Goal: Task Accomplishment & Management: Complete application form

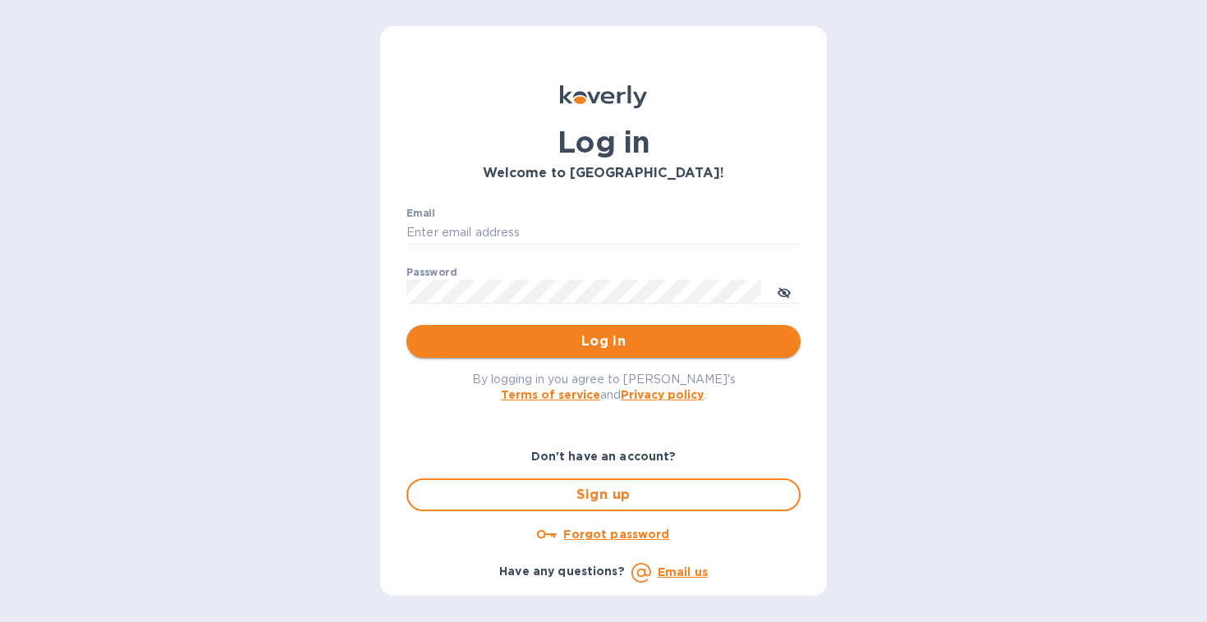
type input "[EMAIL_ADDRESS][DOMAIN_NAME]"
click at [575, 344] on span "Log in" at bounding box center [603, 342] width 368 height 20
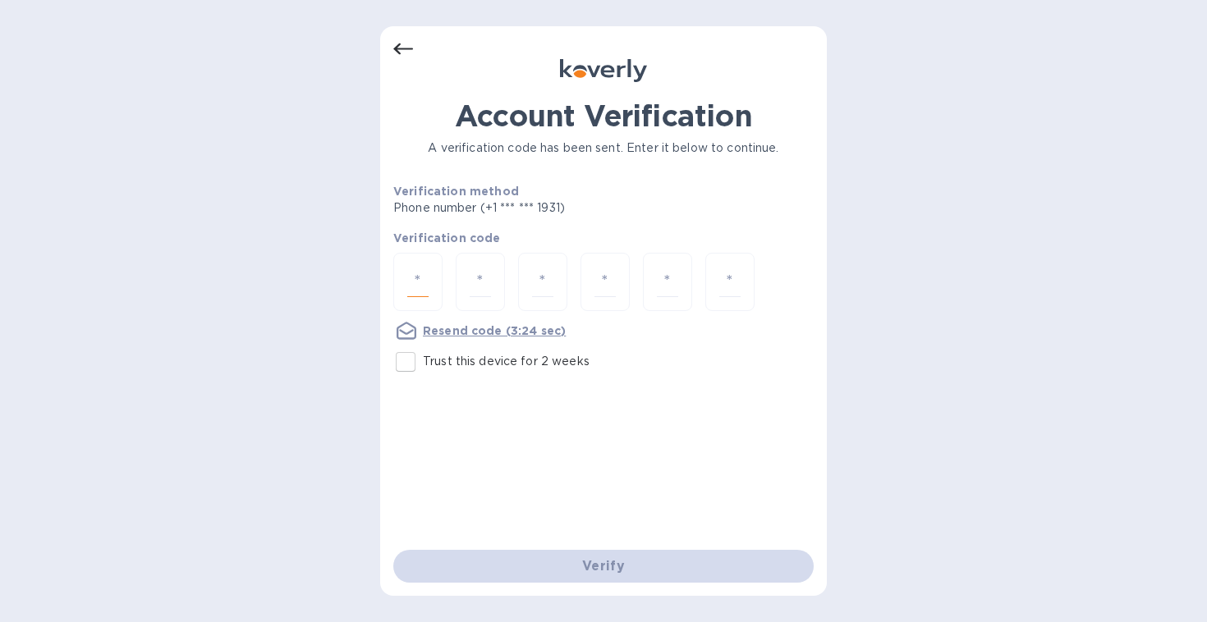
click at [416, 286] on input "number" at bounding box center [417, 282] width 21 height 30
type input "1"
type input "0"
type input "8"
type input "7"
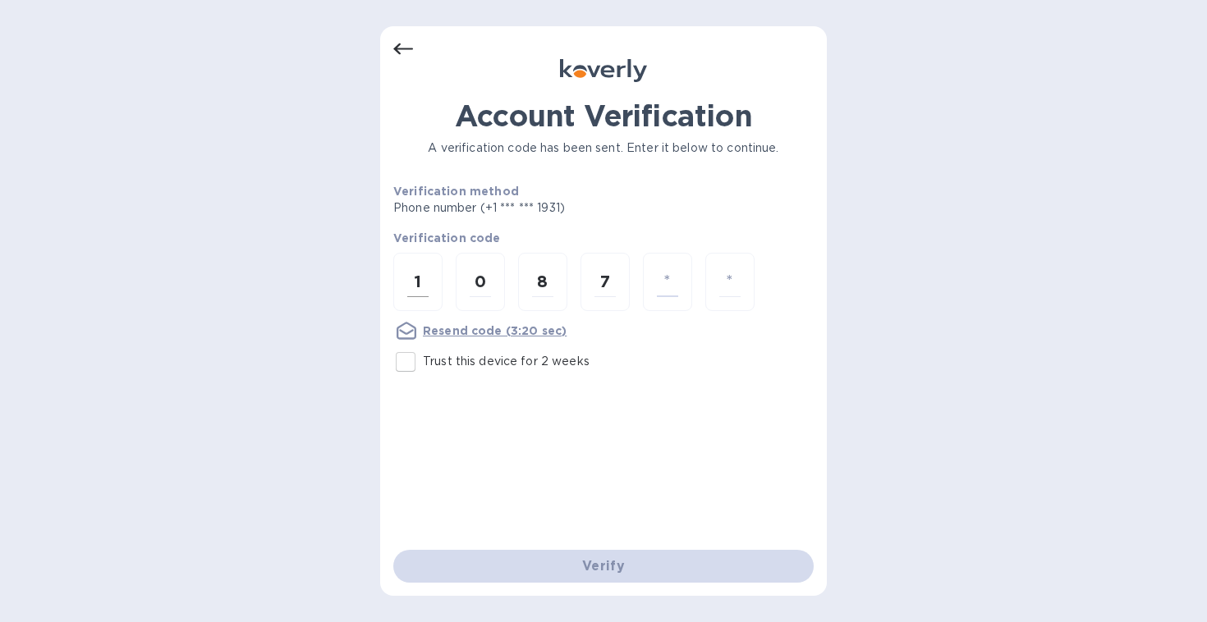
type input "6"
type input "8"
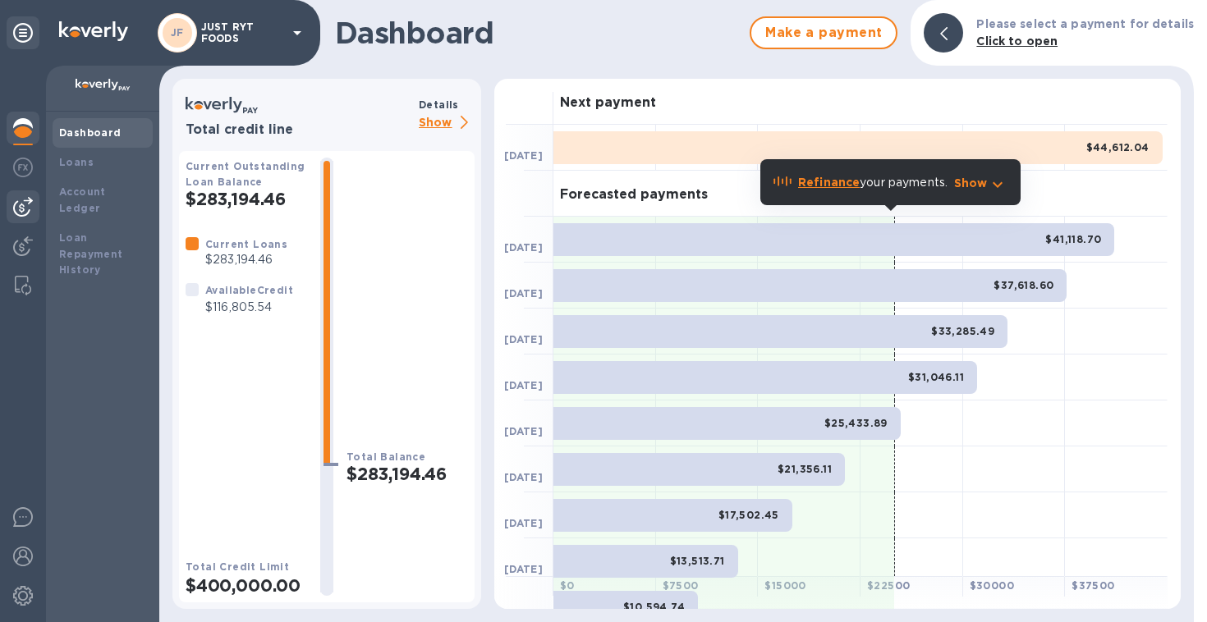
click at [8, 209] on div at bounding box center [23, 206] width 33 height 33
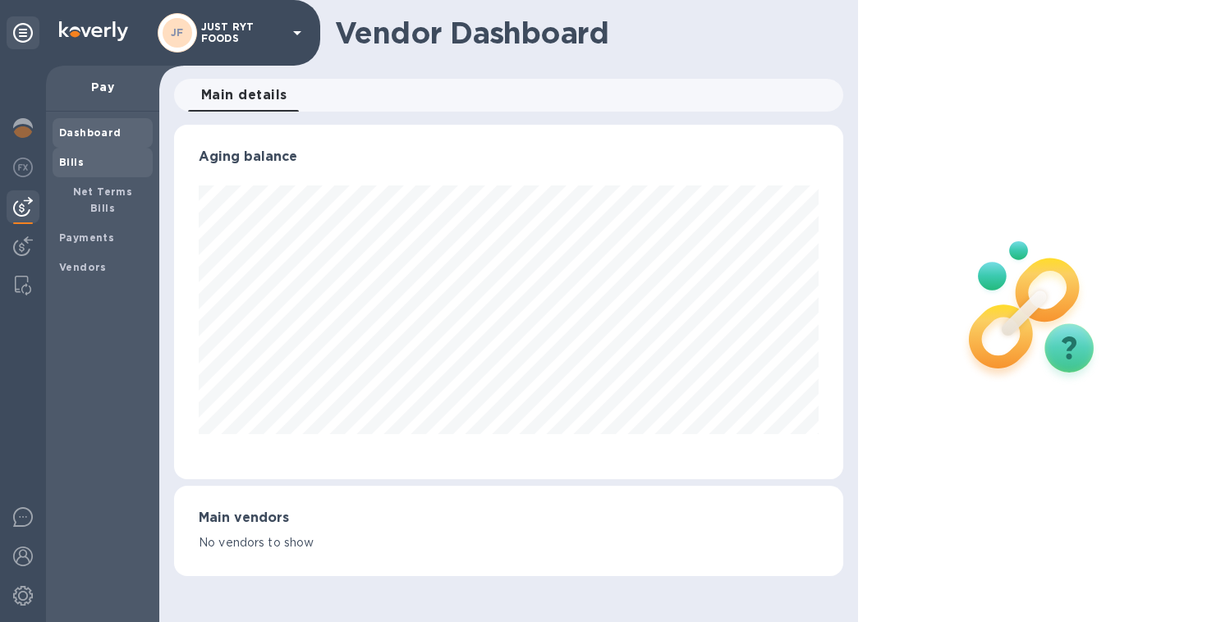
scroll to position [820472, 820164]
click at [68, 166] on b "Bills" at bounding box center [71, 162] width 25 height 12
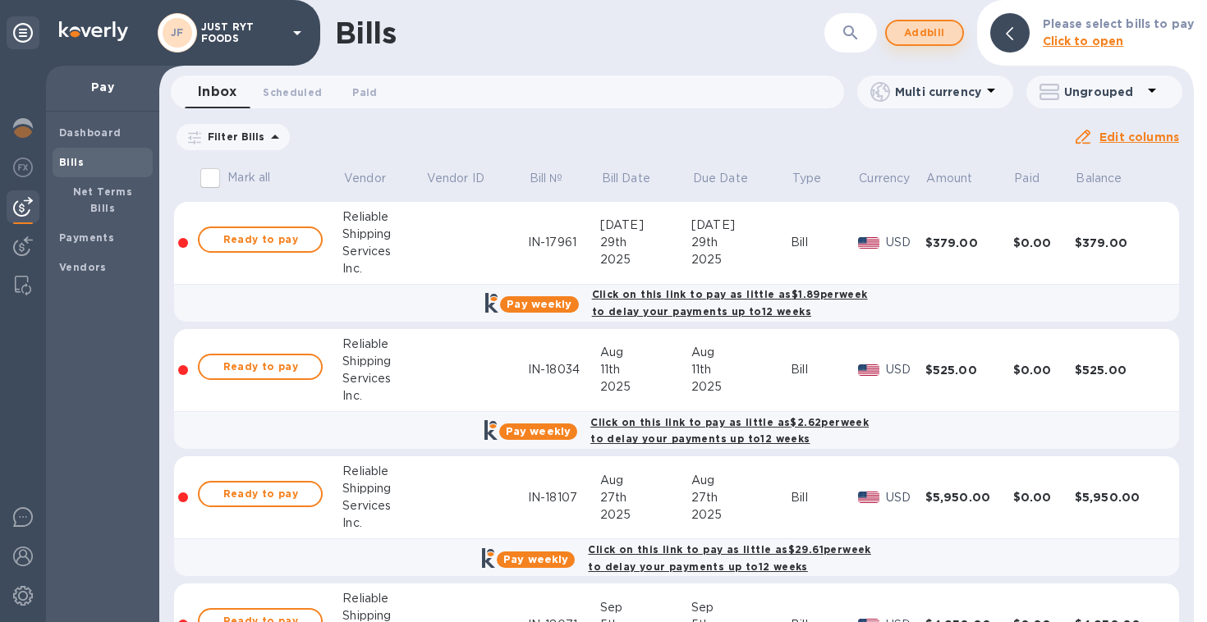
click at [933, 39] on span "Add bill" at bounding box center [924, 33] width 49 height 20
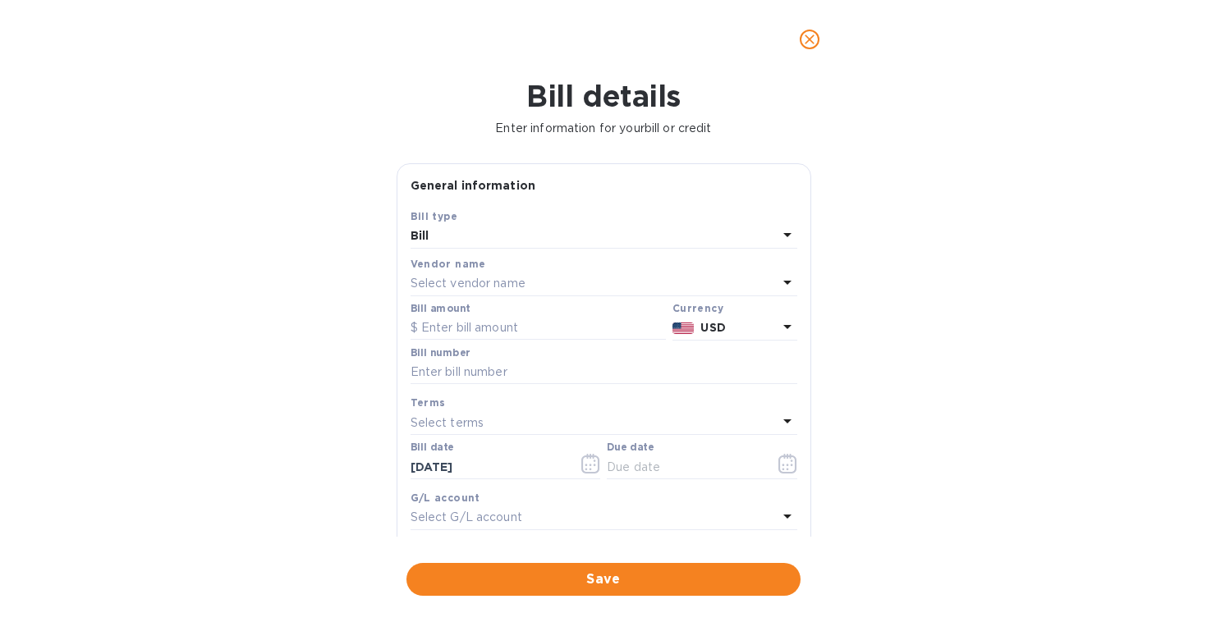
click at [494, 283] on p "Select vendor name" at bounding box center [467, 283] width 115 height 17
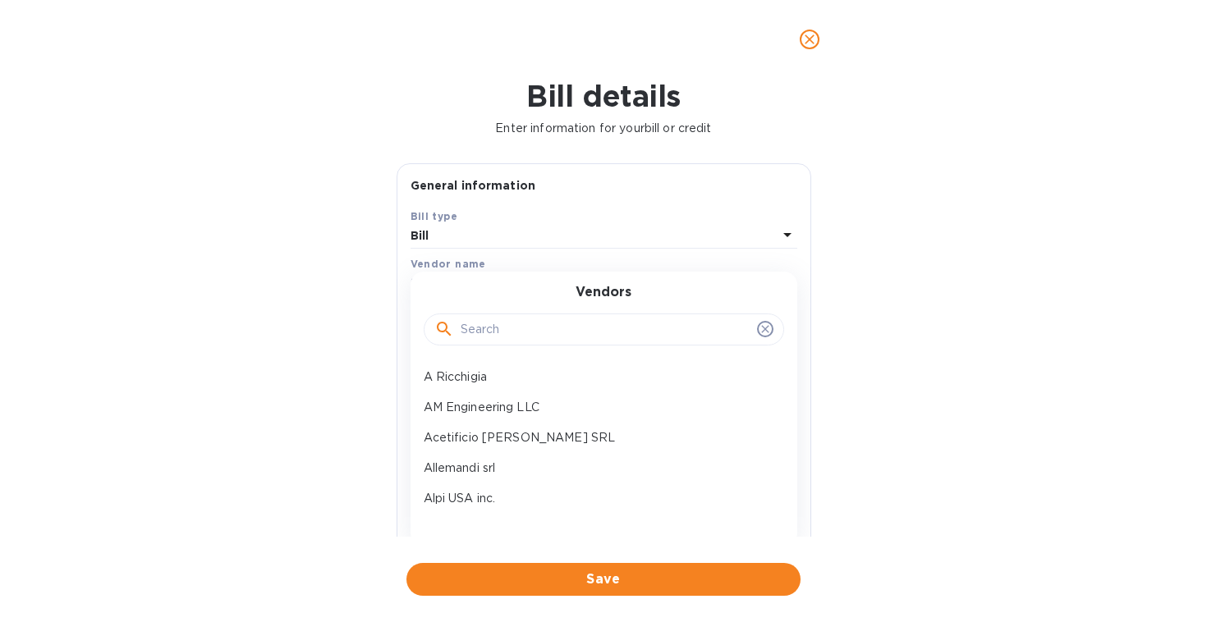
click at [496, 323] on input "text" at bounding box center [605, 330] width 290 height 25
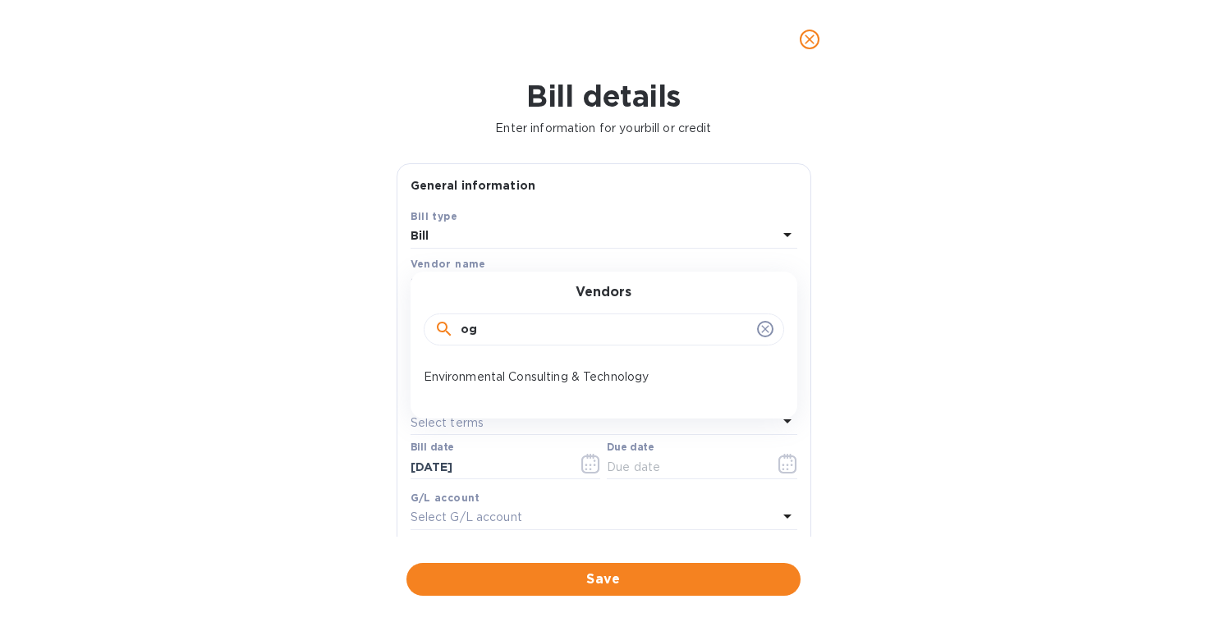
type input "o"
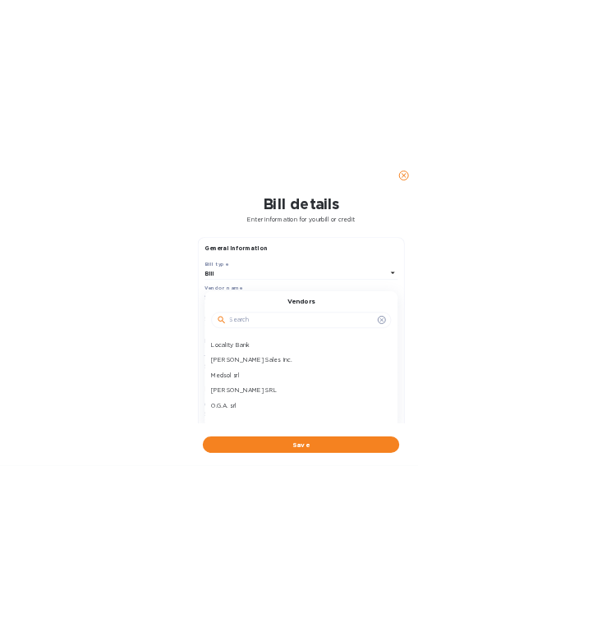
scroll to position [911, 0]
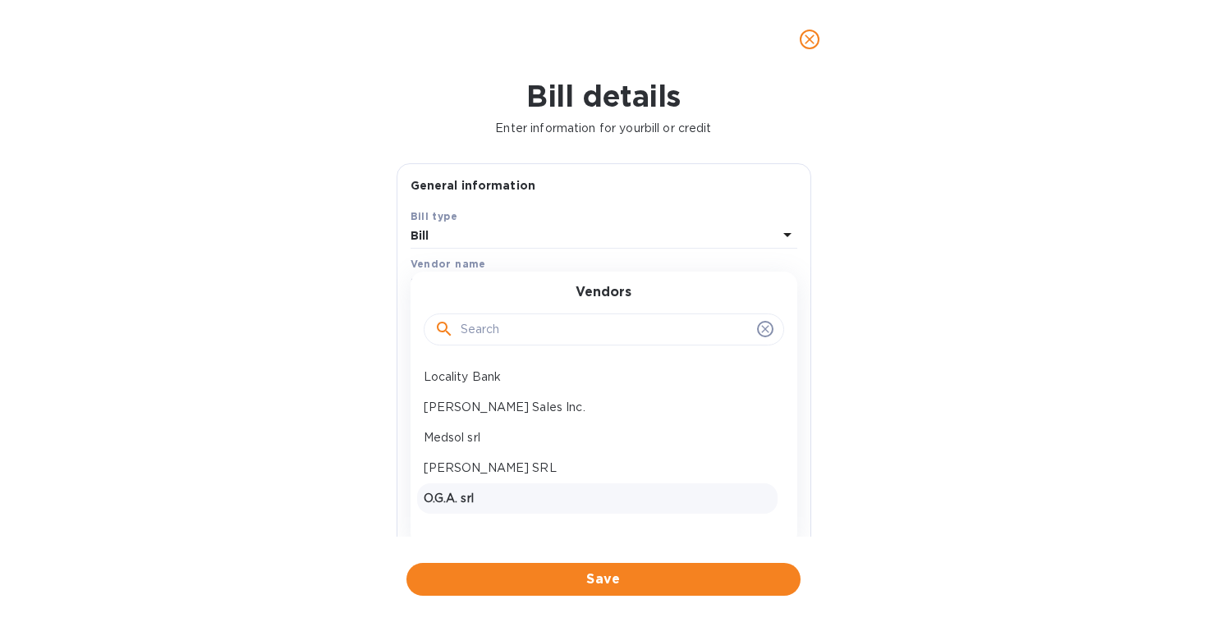
click at [432, 501] on p "O.G.A. srl" at bounding box center [597, 498] width 347 height 17
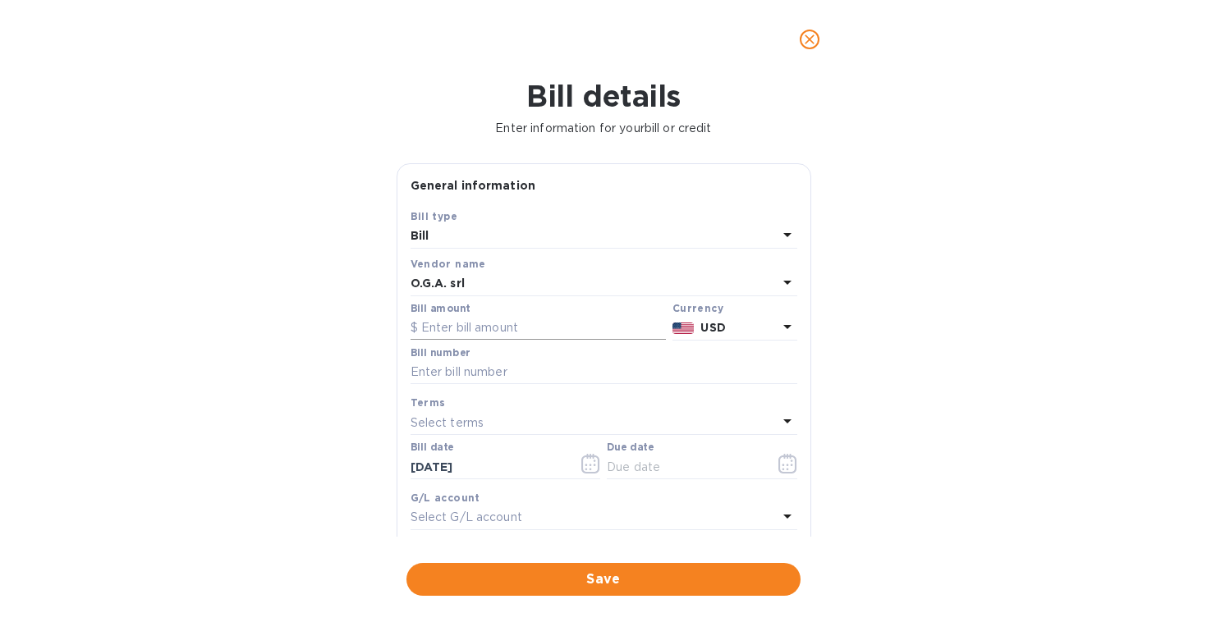
click at [488, 335] on input "text" at bounding box center [537, 328] width 255 height 25
click at [896, 69] on div at bounding box center [603, 39] width 1207 height 79
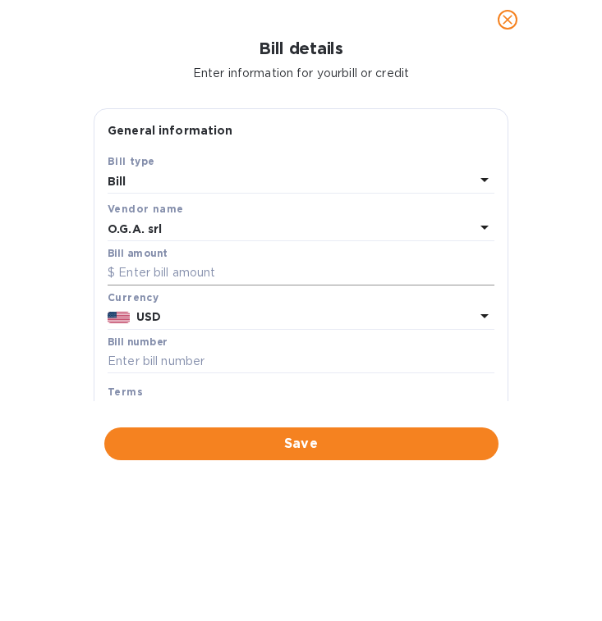
click at [140, 273] on input "text" at bounding box center [301, 273] width 387 height 25
type input "6,285.15"
click at [147, 320] on b "USD" at bounding box center [148, 316] width 25 height 13
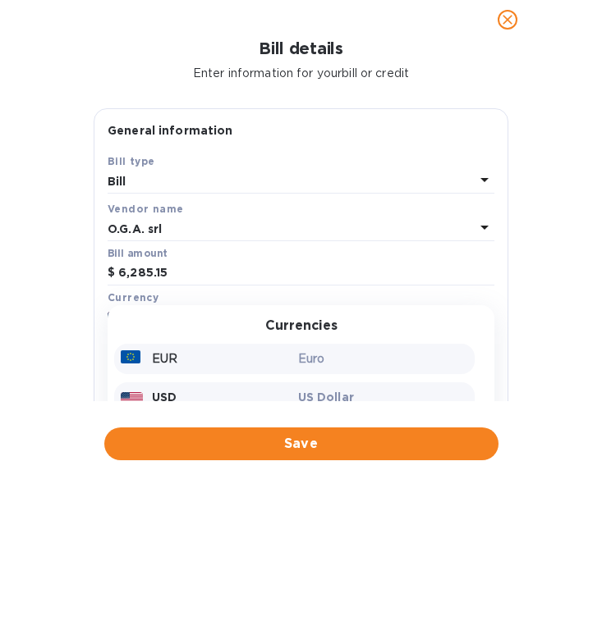
click at [155, 361] on p "EUR" at bounding box center [164, 358] width 25 height 17
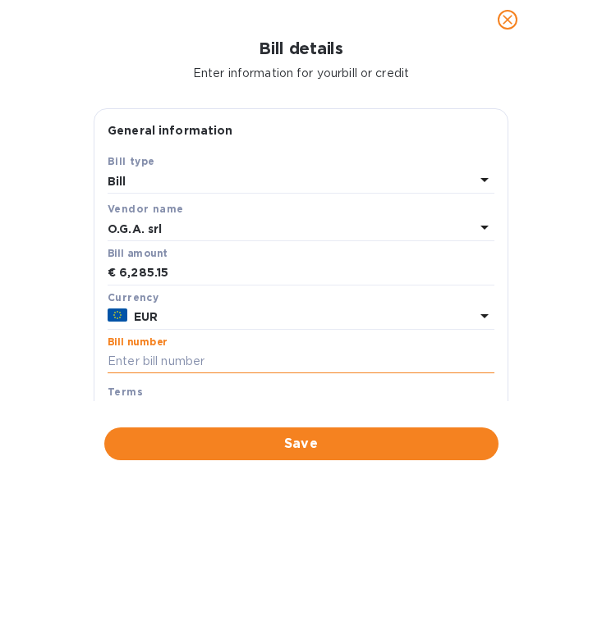
click at [153, 362] on input "text" at bounding box center [301, 362] width 387 height 25
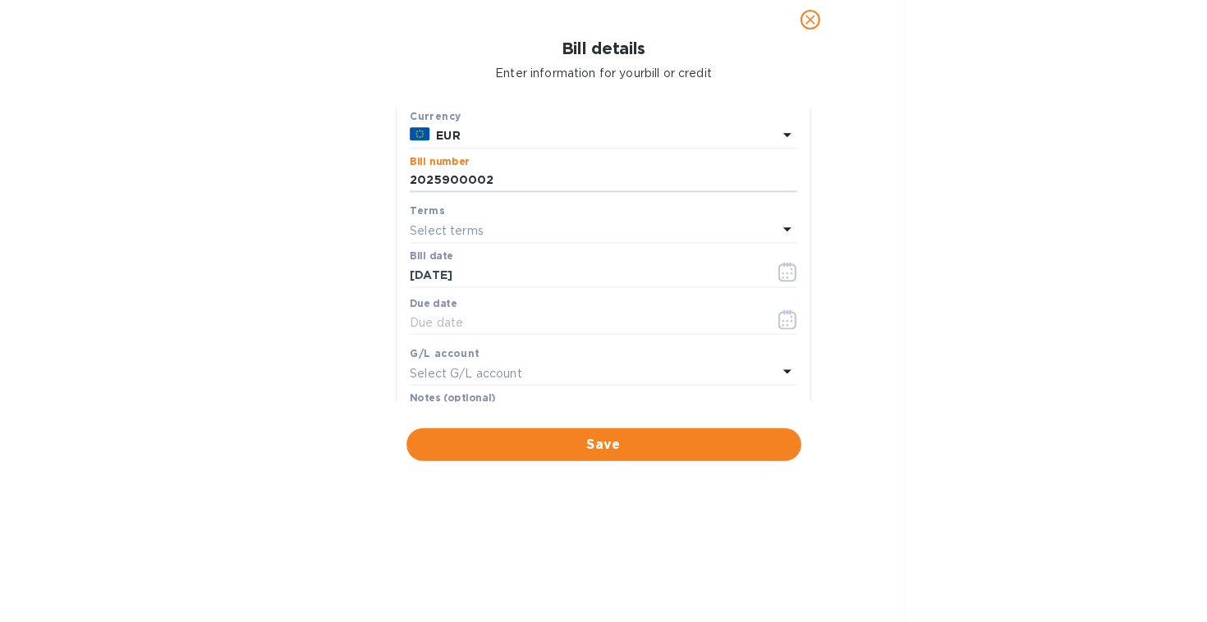
scroll to position [194, 0]
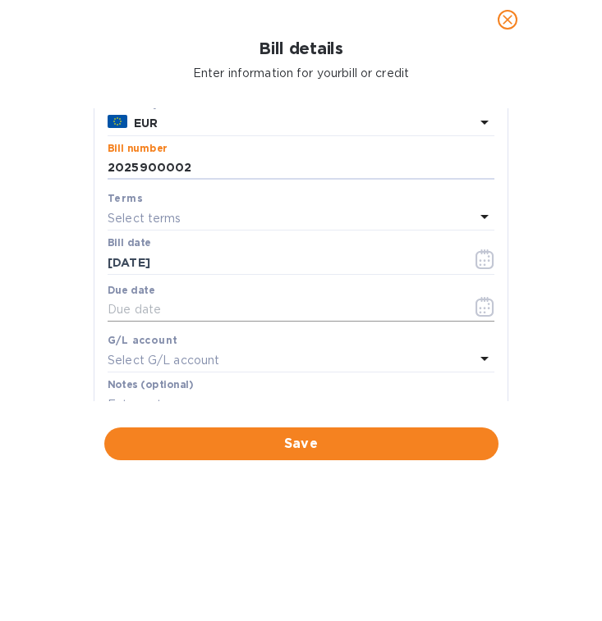
type input "2025900002"
click at [480, 311] on icon "button" at bounding box center [484, 307] width 19 height 20
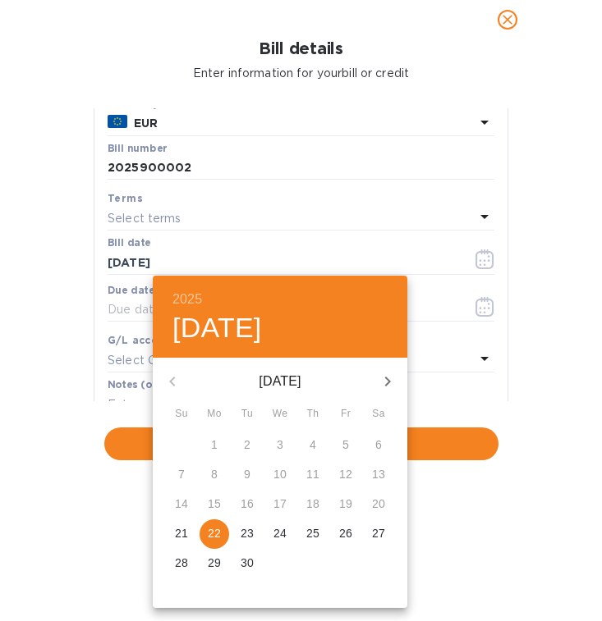
click at [215, 534] on p "22" at bounding box center [214, 533] width 13 height 16
type input "09/22/2025"
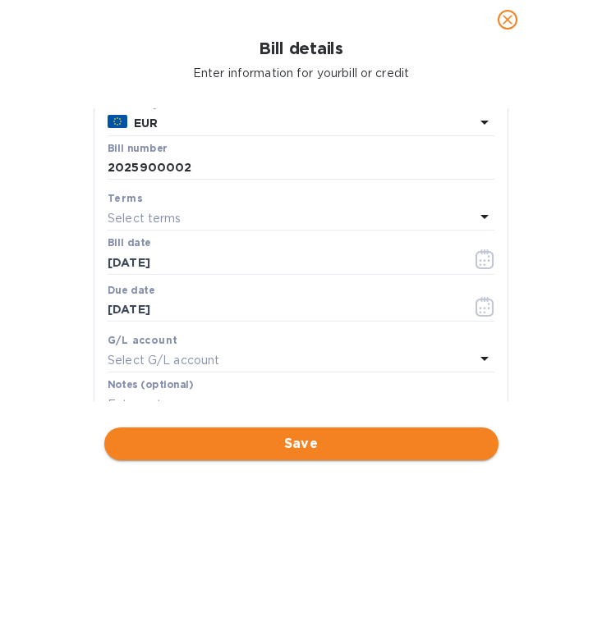
click at [232, 443] on span "Save" at bounding box center [301, 444] width 368 height 20
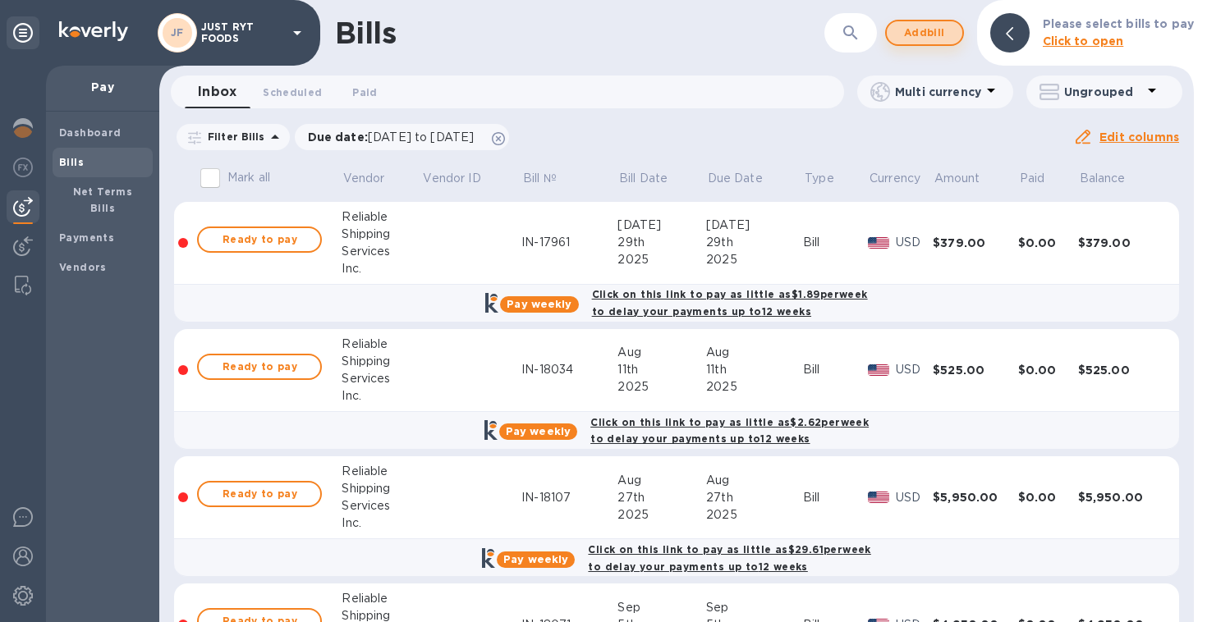
click at [922, 30] on span "Add bill" at bounding box center [924, 33] width 49 height 20
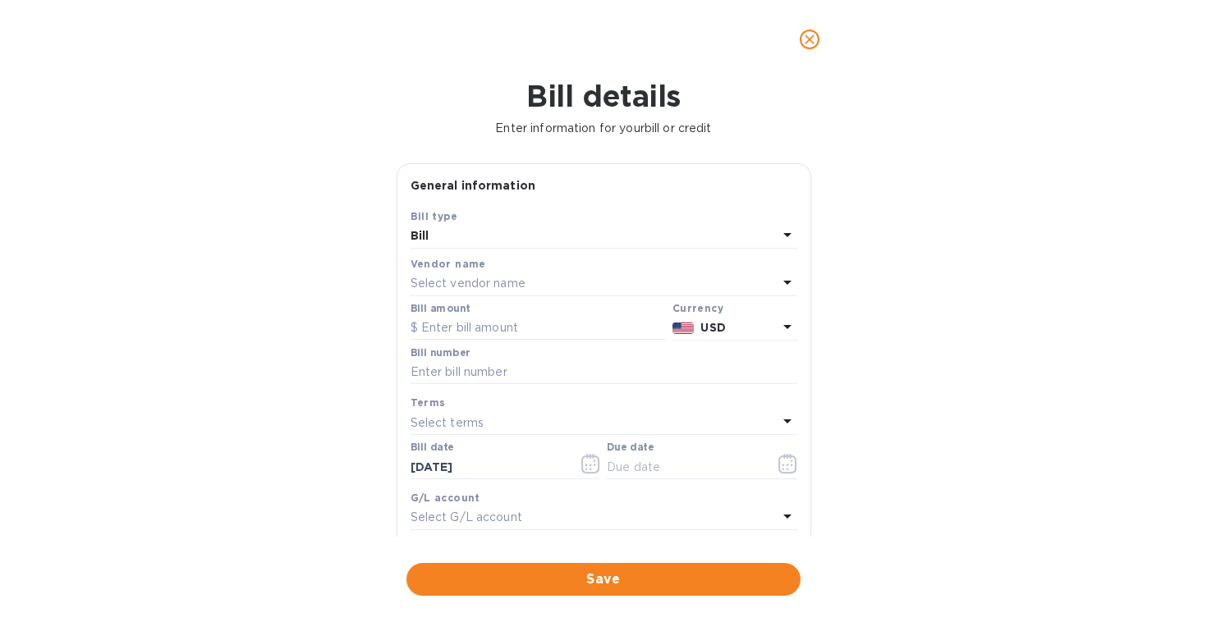
click at [557, 277] on div "Select vendor name" at bounding box center [593, 284] width 367 height 23
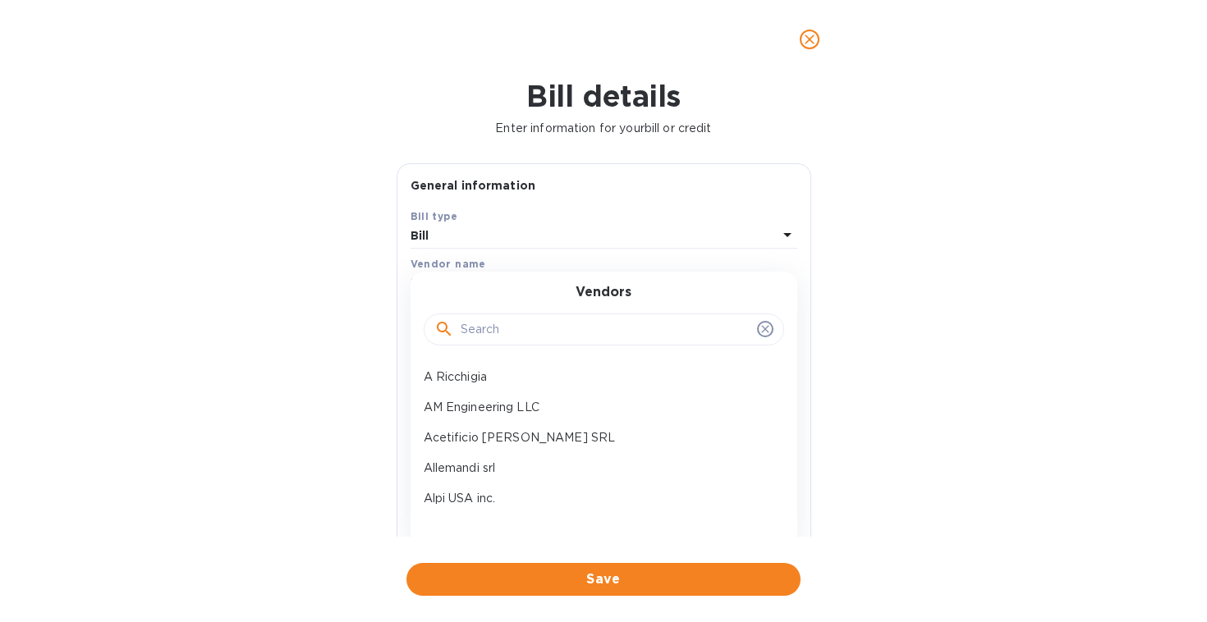
click at [499, 329] on input "text" at bounding box center [605, 330] width 290 height 25
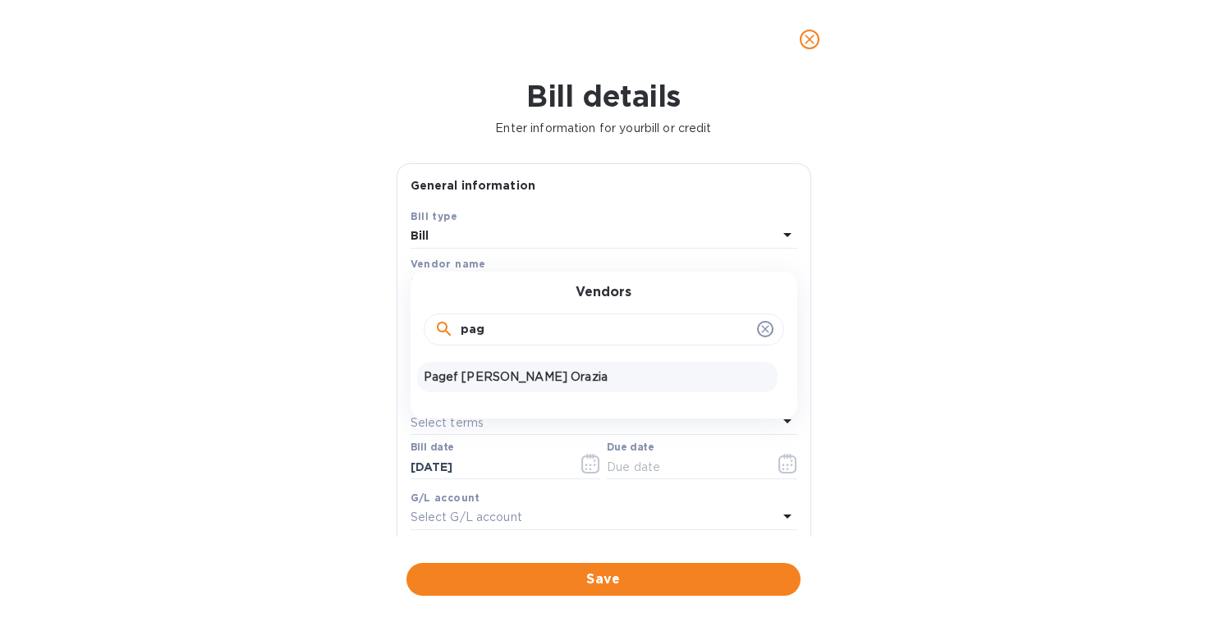
type input "pag"
click at [471, 369] on p "Pagef di Cavallo Orazia" at bounding box center [597, 377] width 347 height 17
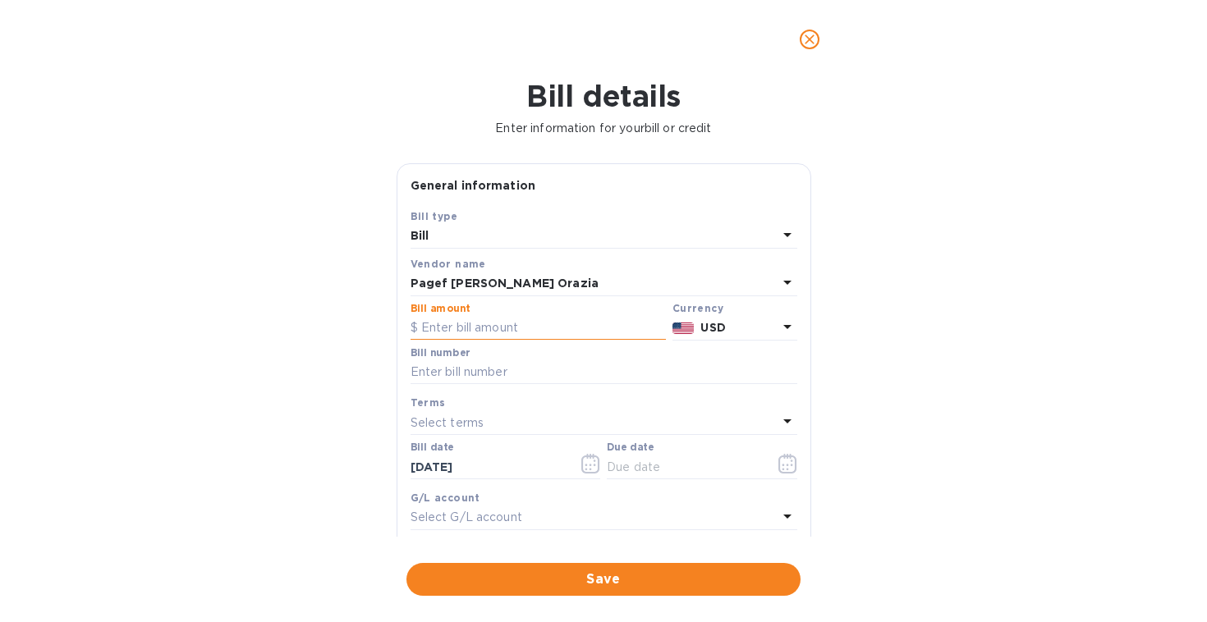
click at [481, 330] on input "text" at bounding box center [537, 328] width 255 height 25
paste input "13,483.20"
type input "13,483.20"
click at [716, 328] on b "USD" at bounding box center [712, 327] width 25 height 13
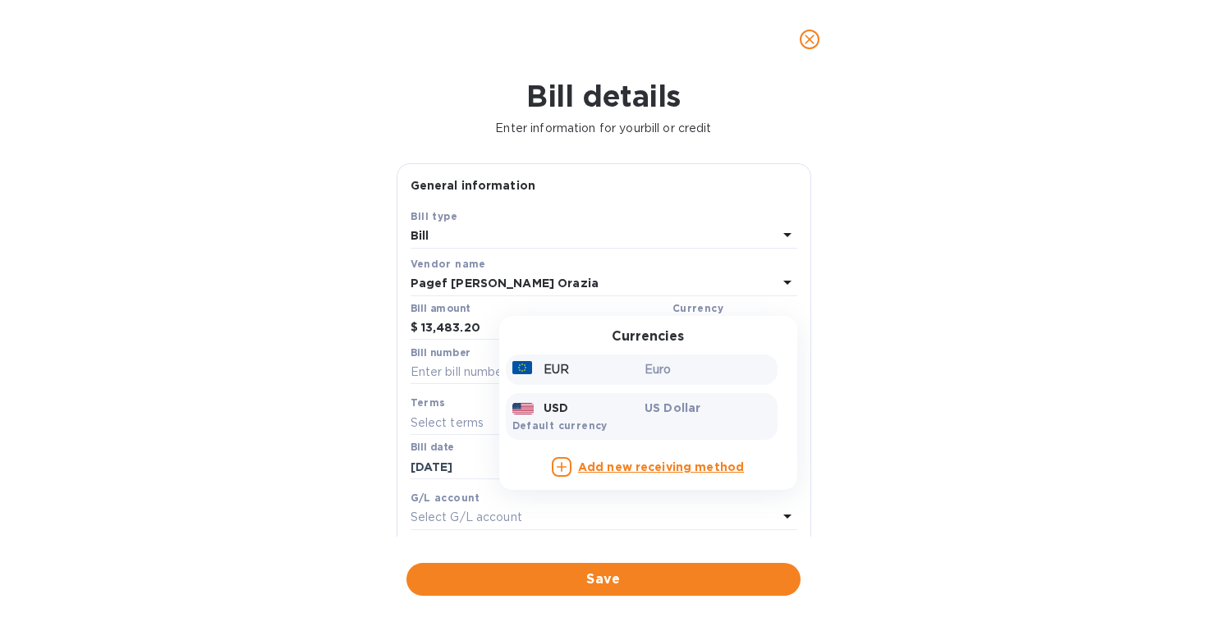
click at [641, 373] on div "Euro" at bounding box center [707, 370] width 133 height 24
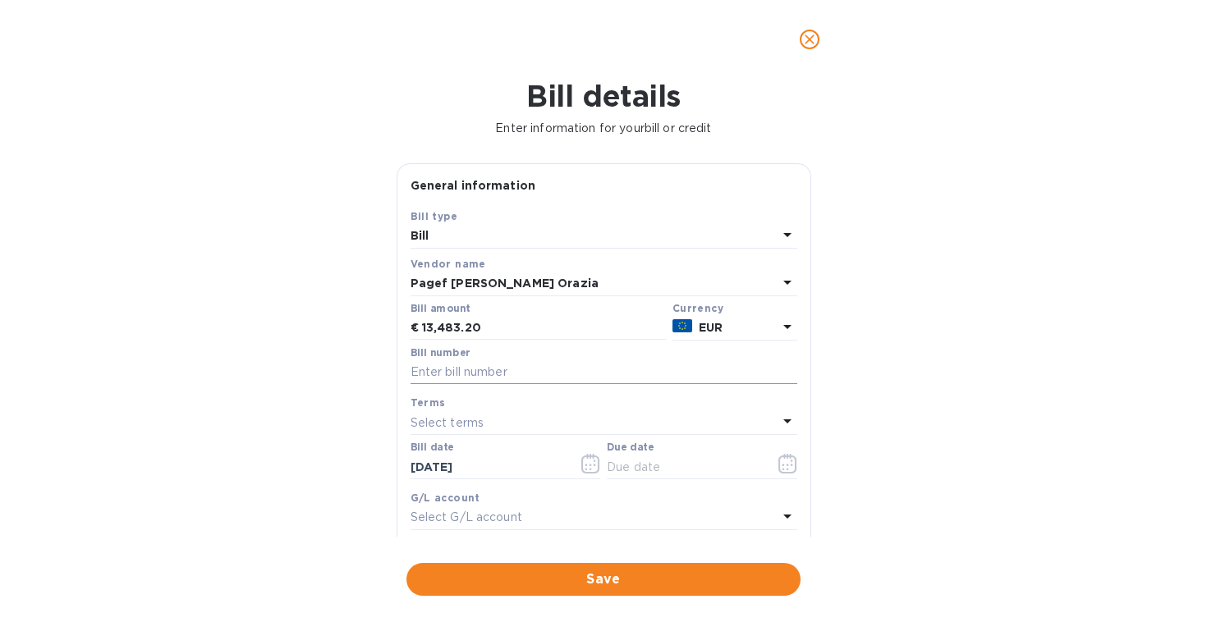
click at [519, 378] on input "text" at bounding box center [603, 372] width 387 height 25
type input "22"
click at [584, 465] on icon "button" at bounding box center [590, 464] width 19 height 20
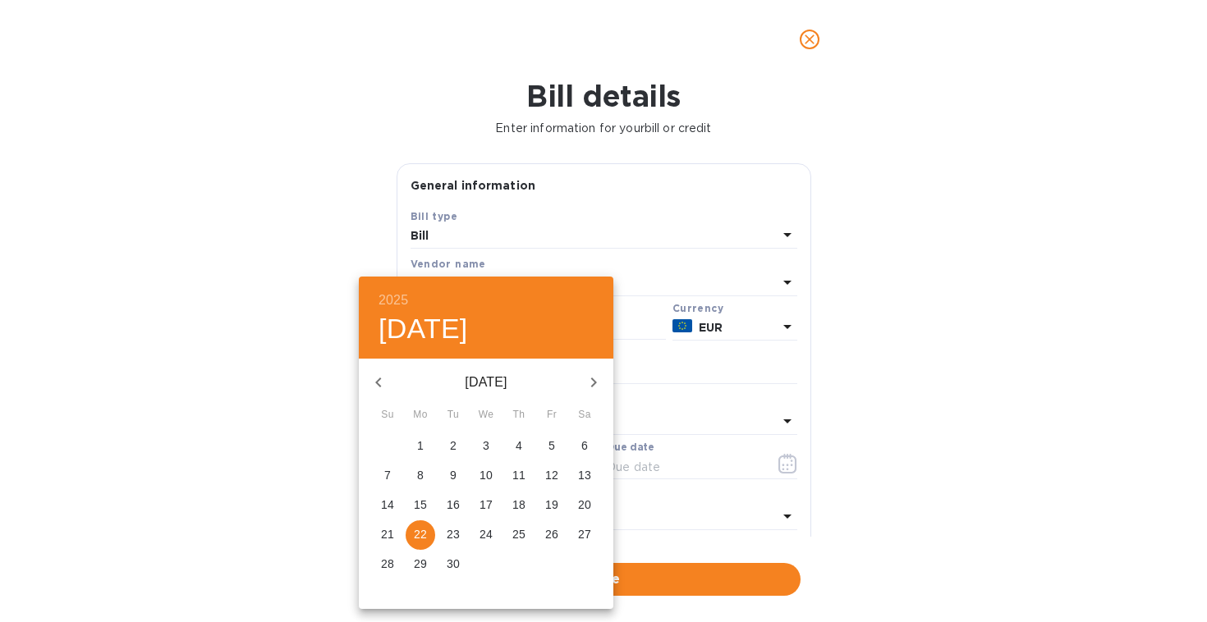
click at [378, 388] on icon "button" at bounding box center [379, 383] width 20 height 20
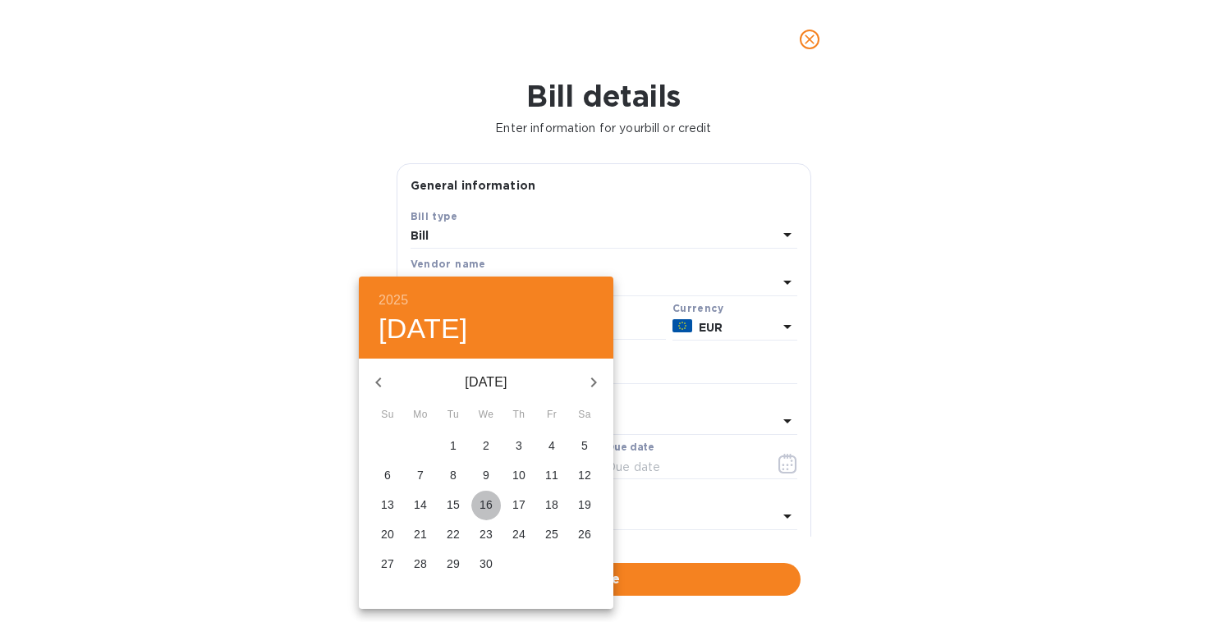
click at [484, 505] on p "16" at bounding box center [485, 505] width 13 height 16
type input "04/16/2025"
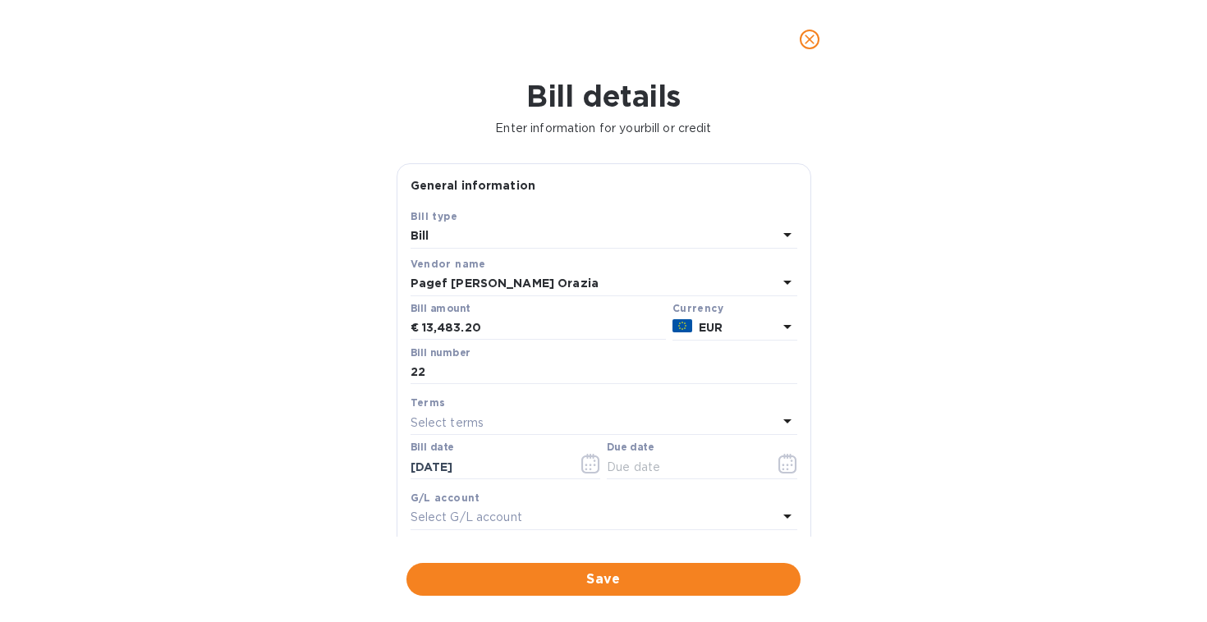
click at [513, 420] on div "Select terms" at bounding box center [593, 422] width 367 height 23
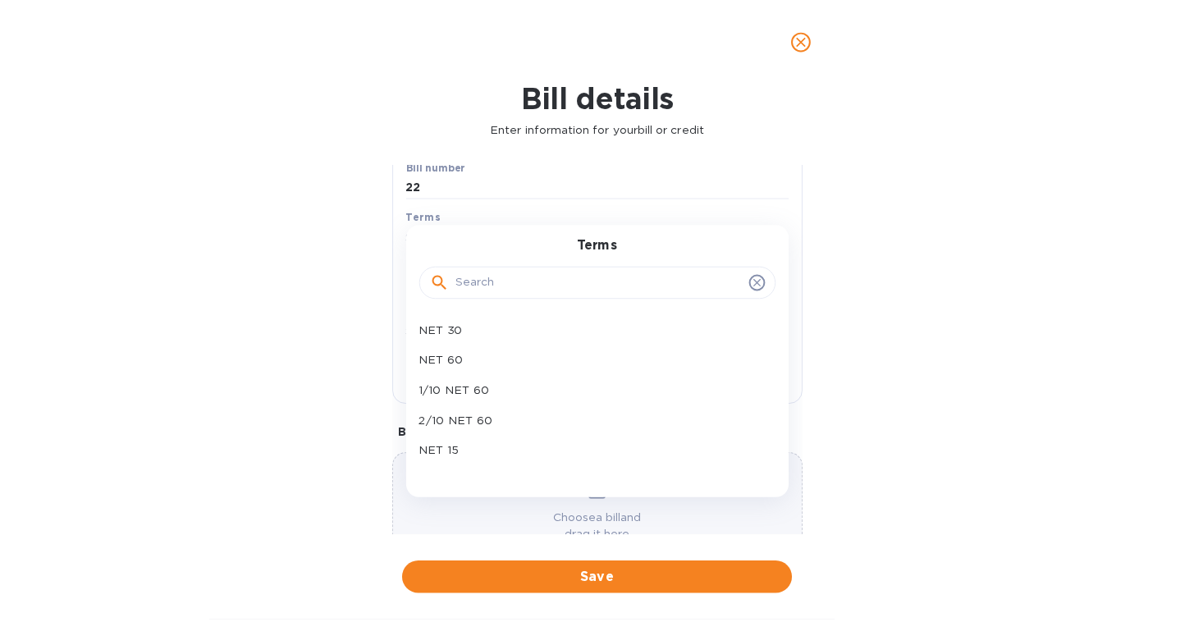
scroll to position [190, 0]
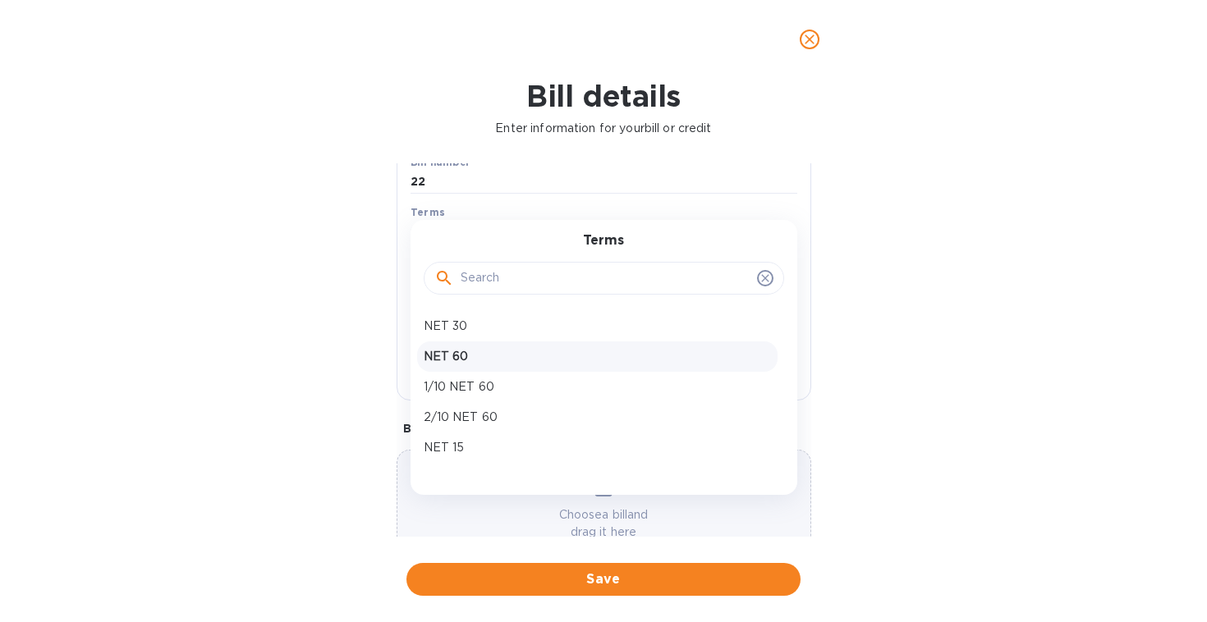
click at [442, 364] on p "NET 60" at bounding box center [597, 356] width 347 height 17
type input "06/15/2025"
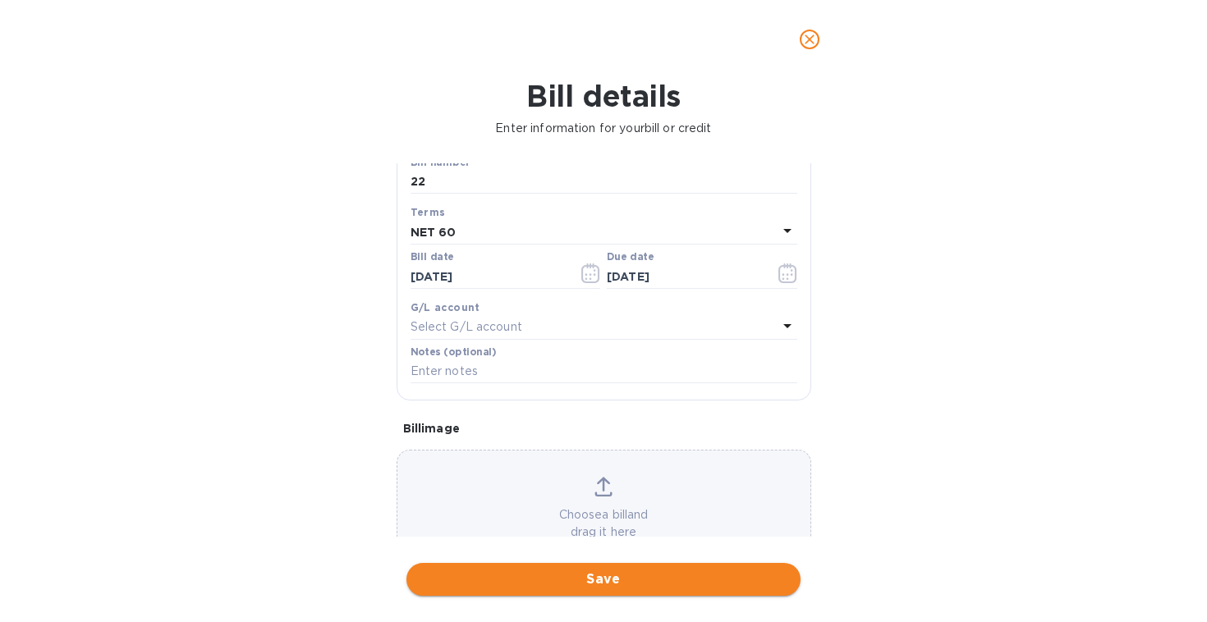
click at [607, 581] on span "Save" at bounding box center [603, 580] width 368 height 20
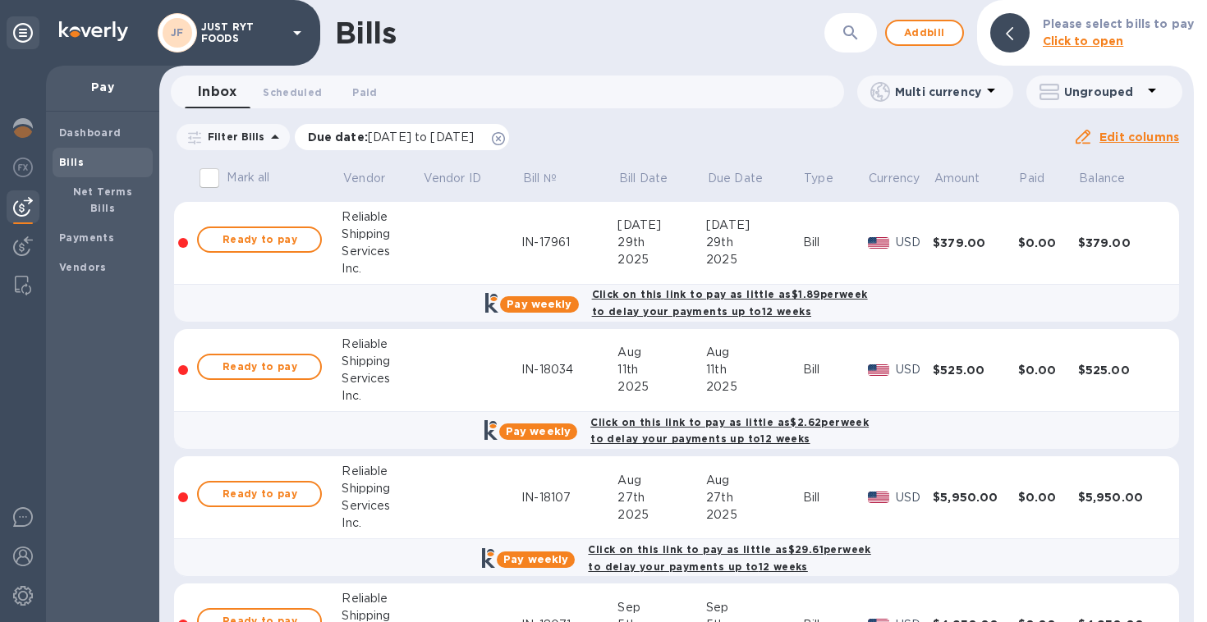
click at [505, 134] on icon at bounding box center [498, 138] width 13 height 13
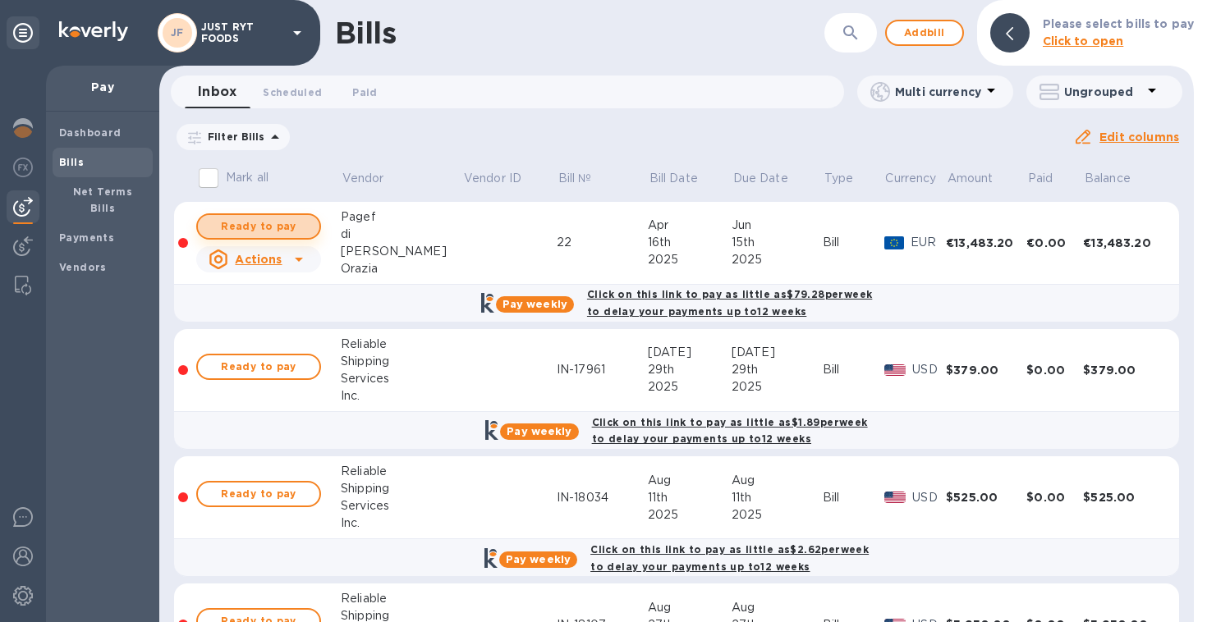
click at [256, 222] on span "Ready to pay" at bounding box center [258, 227] width 95 height 20
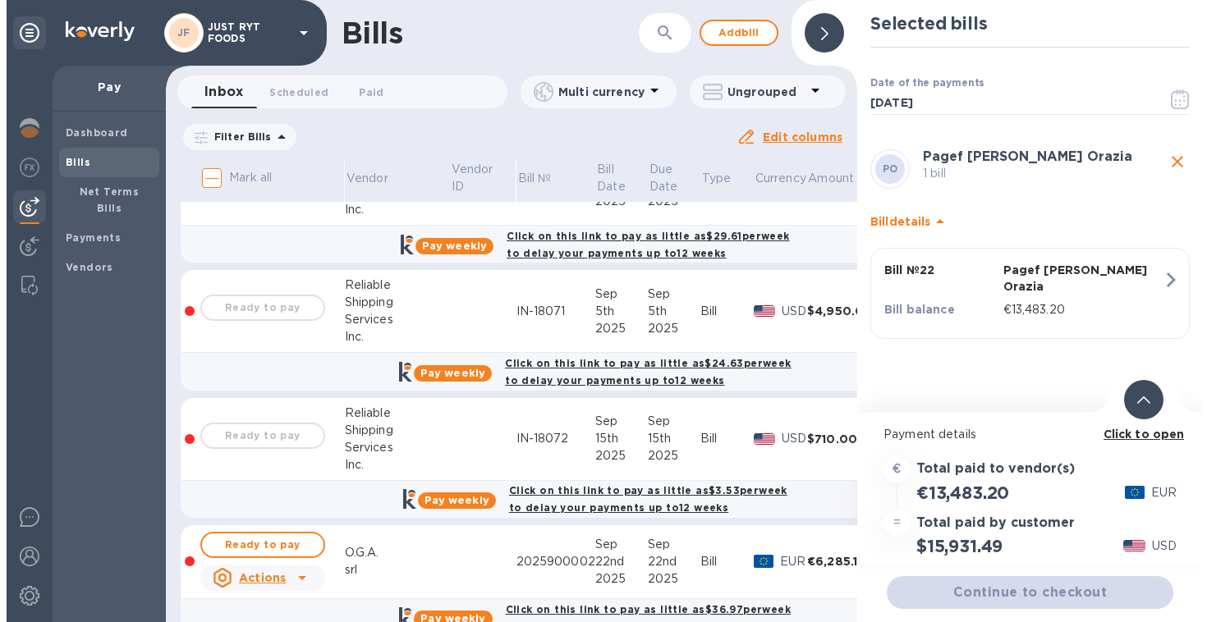
scroll to position [489, 0]
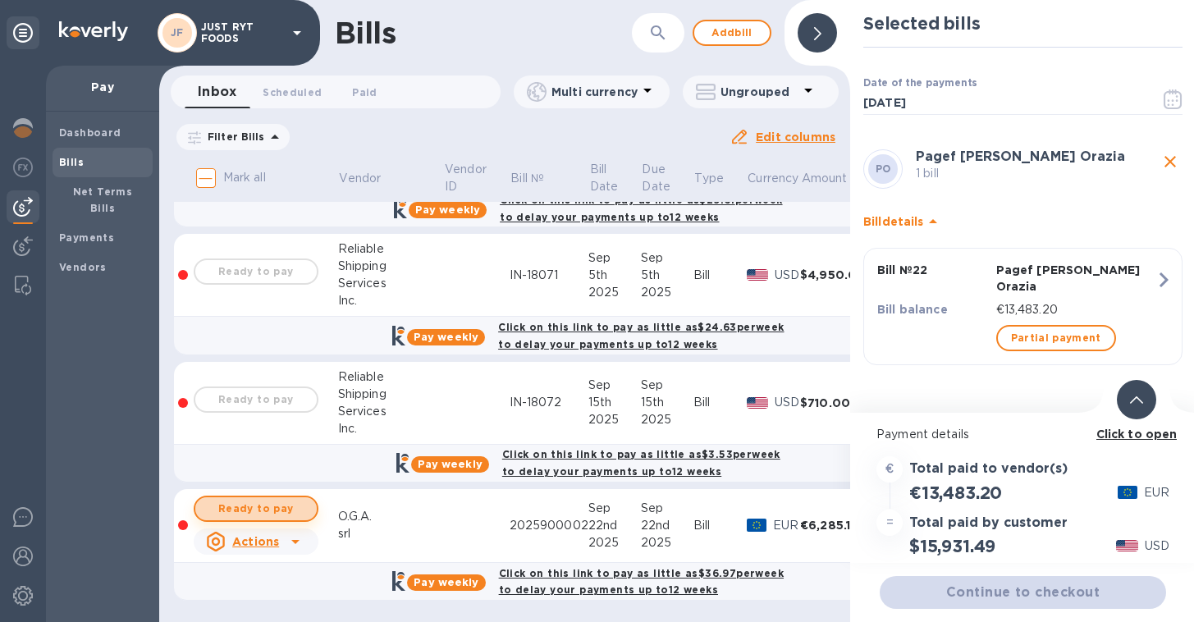
click at [251, 499] on span "Ready to pay" at bounding box center [255, 509] width 95 height 20
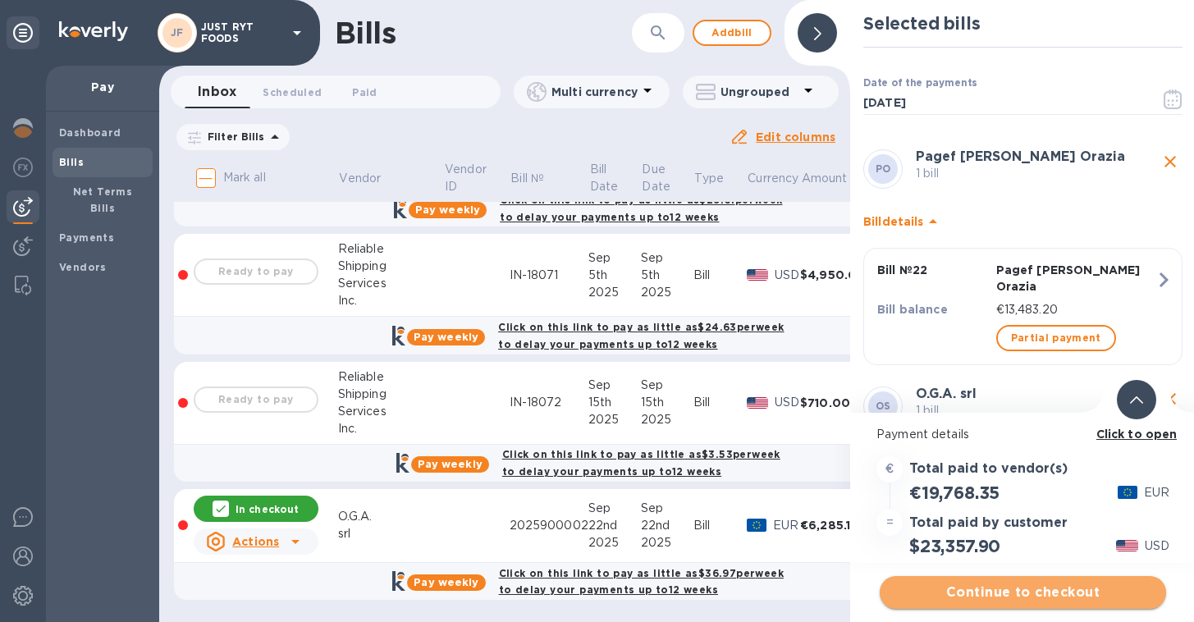
click at [1042, 598] on span "Continue to checkout" at bounding box center [1023, 593] width 260 height 20
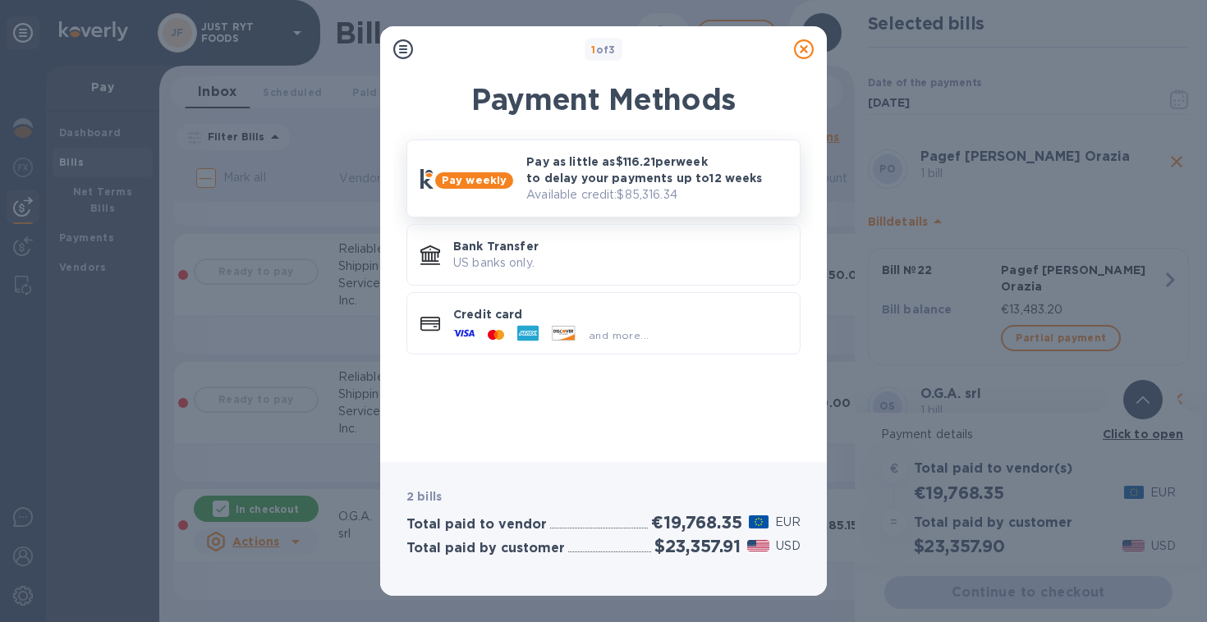
click at [630, 192] on p "Available credit: $85,316.34" at bounding box center [656, 194] width 260 height 17
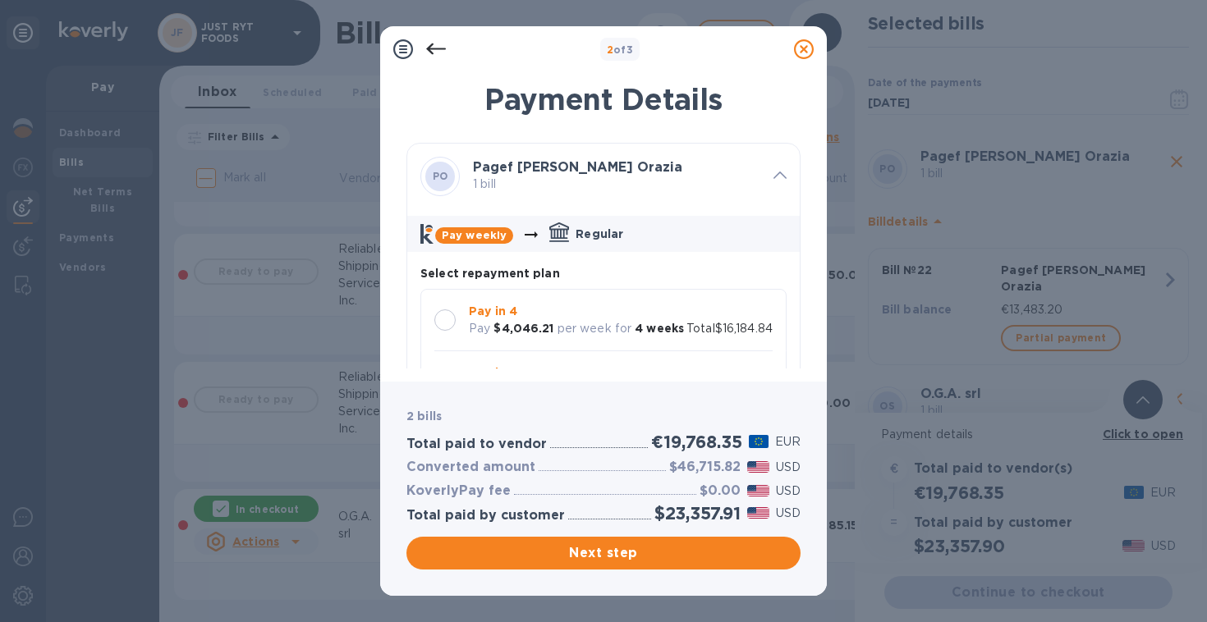
scroll to position [16, 0]
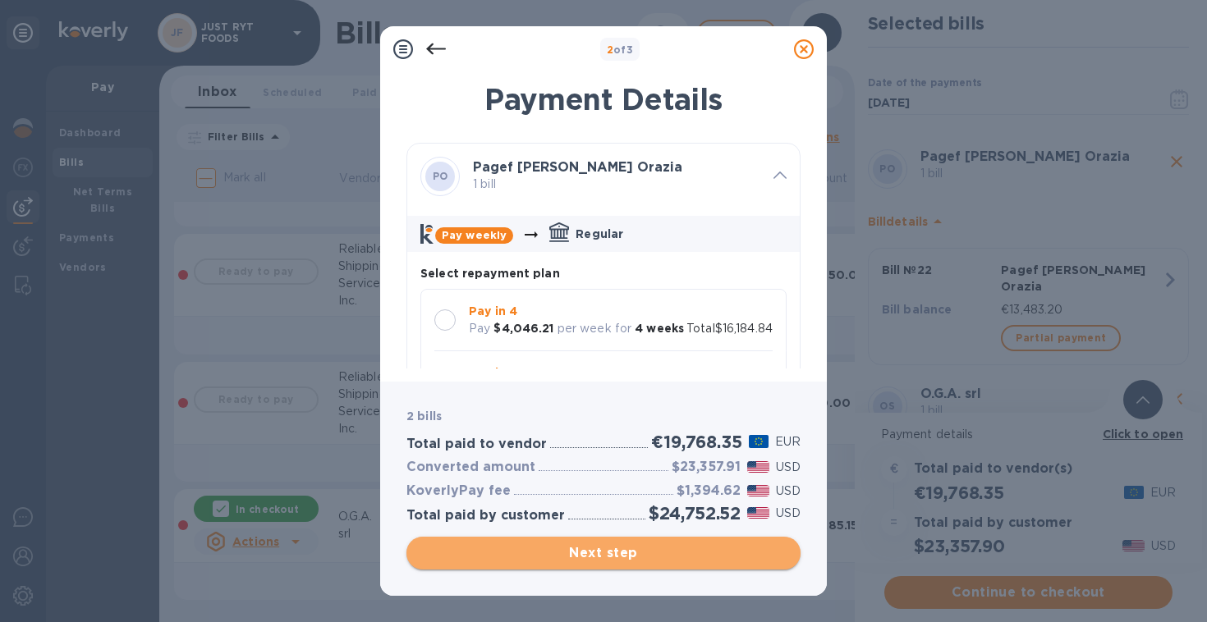
click at [602, 543] on button "Next step" at bounding box center [603, 553] width 394 height 33
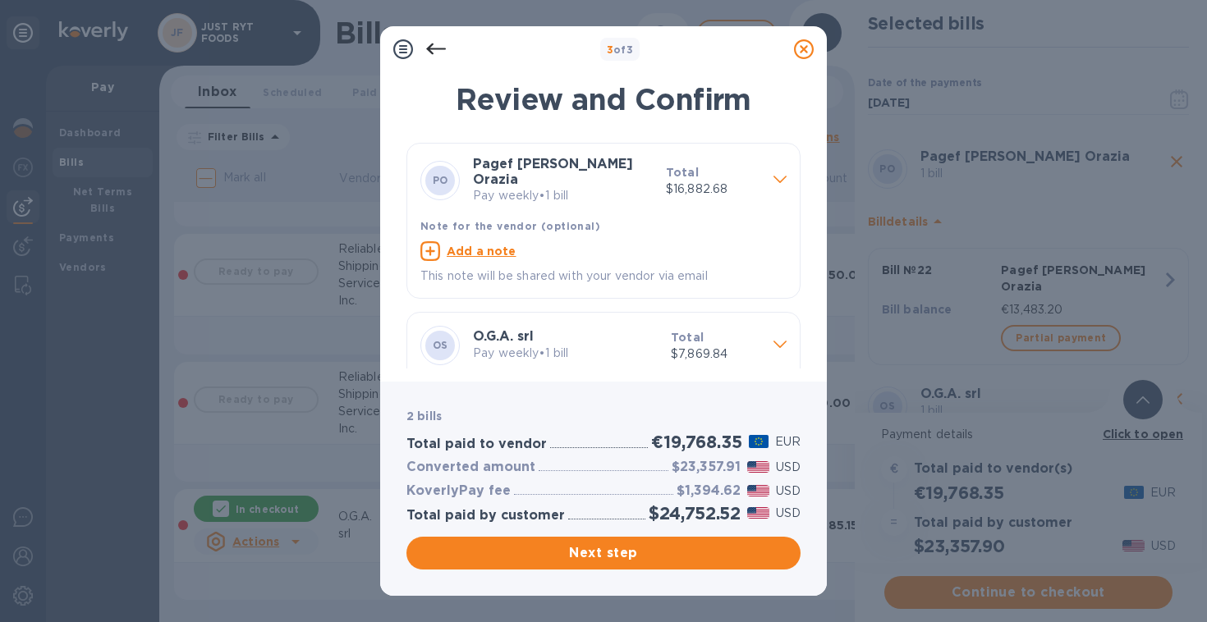
scroll to position [83, 0]
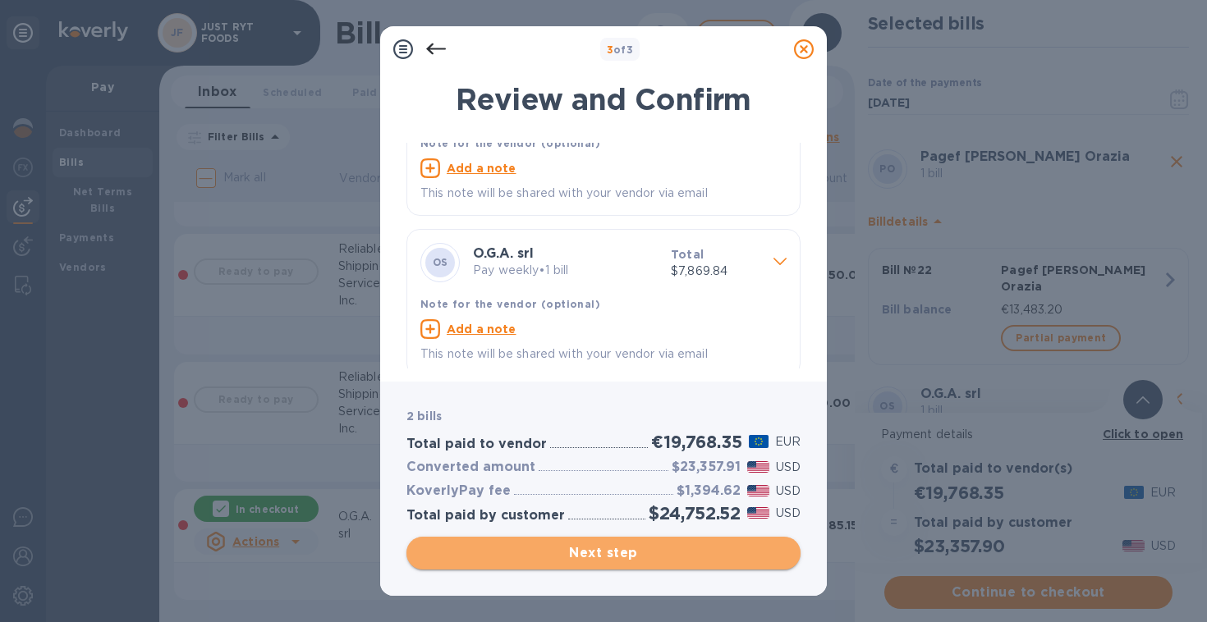
click at [645, 557] on span "Next step" at bounding box center [603, 553] width 368 height 20
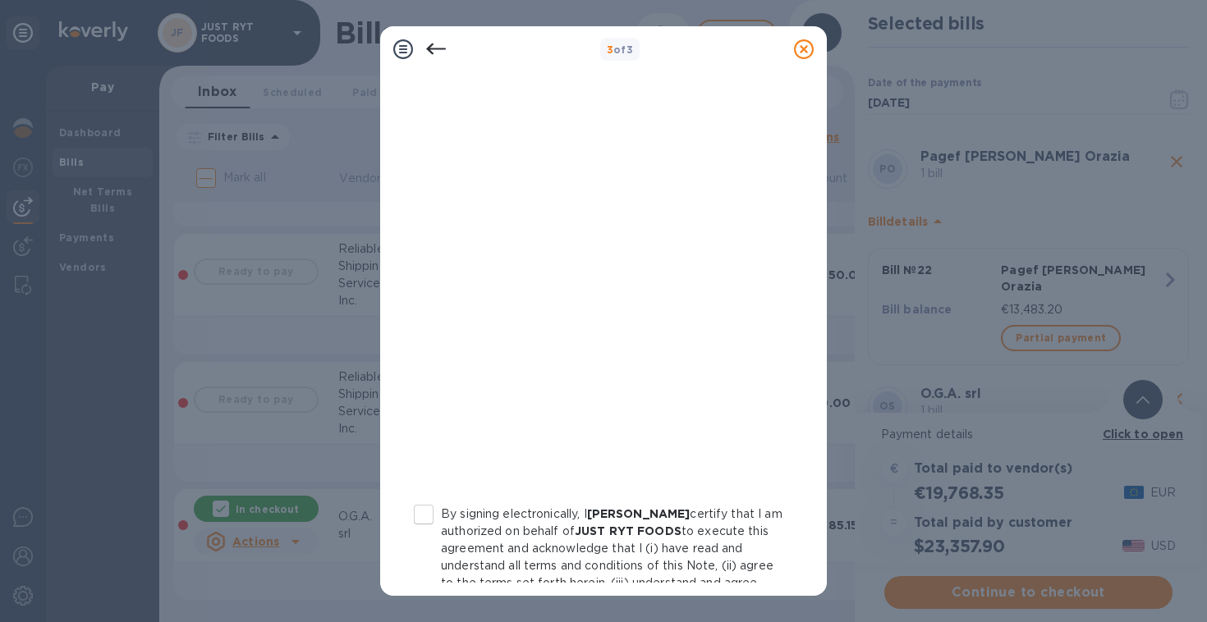
scroll to position [313, 0]
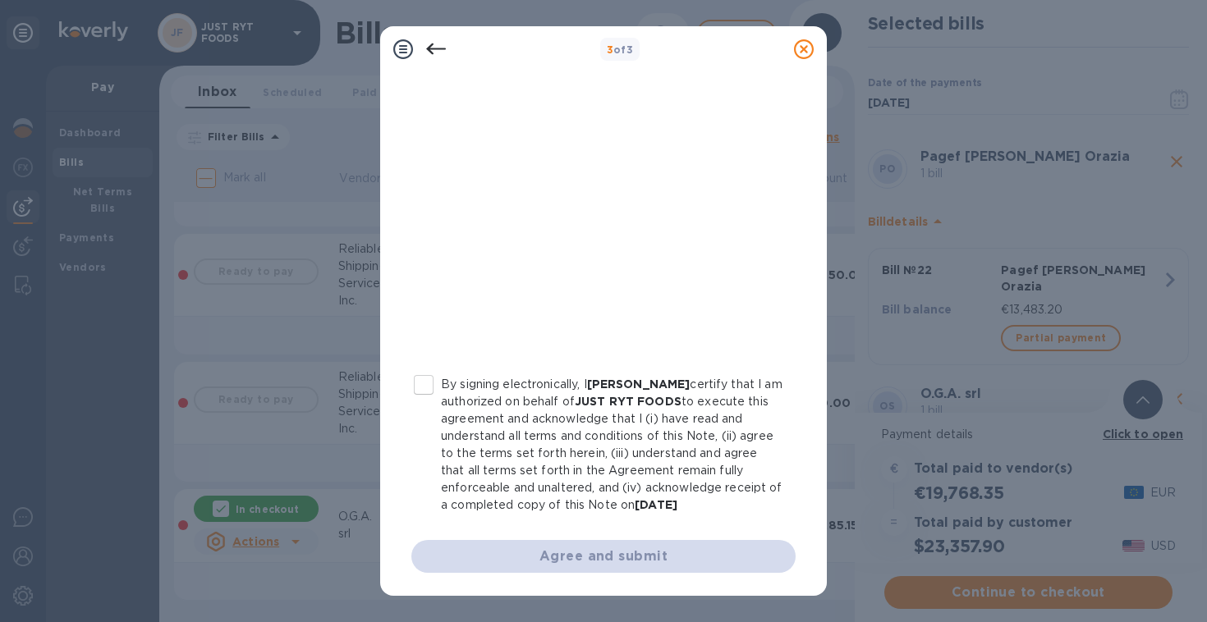
click at [416, 373] on input "By signing electronically, I Justin Comparetto certify that I am authorized on …" at bounding box center [423, 385] width 34 height 34
checkbox input "true"
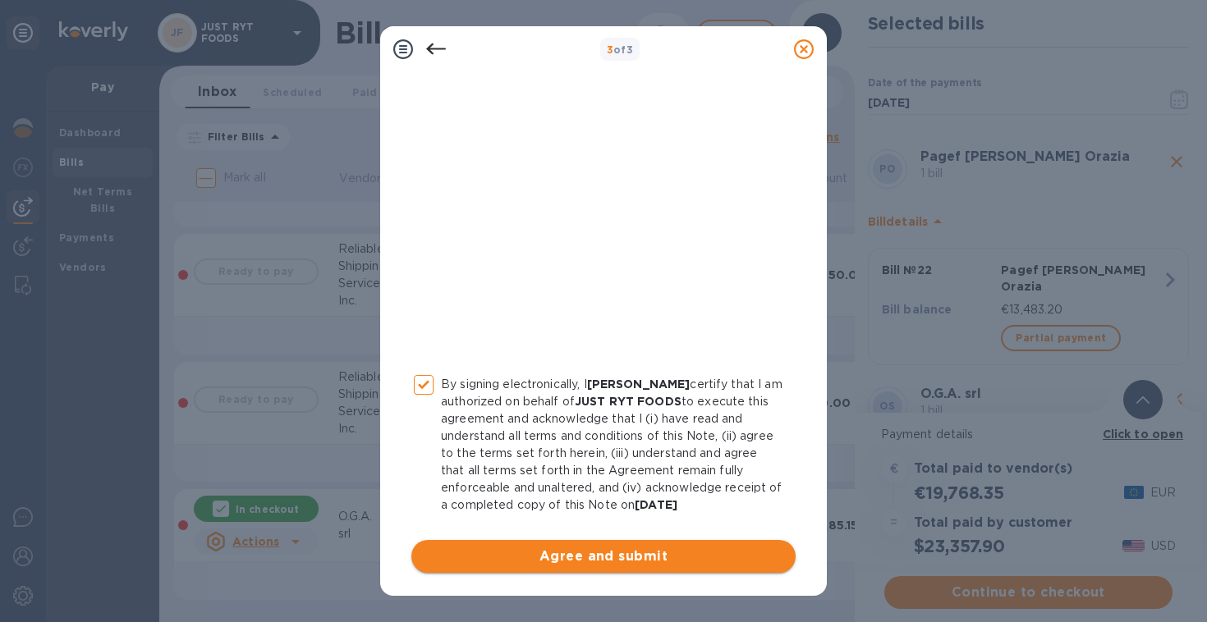
click at [537, 552] on span "Agree and submit" at bounding box center [603, 557] width 358 height 20
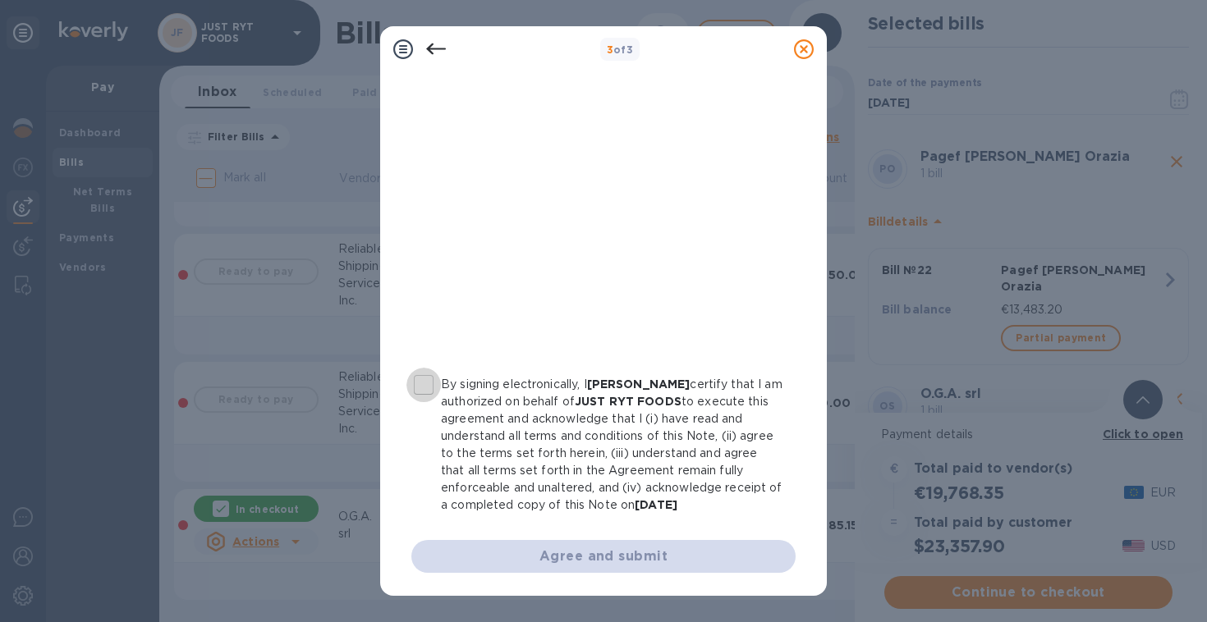
click at [419, 368] on input "By signing electronically, I Justin Comparetto certify that I am authorized on …" at bounding box center [423, 385] width 34 height 34
checkbox input "true"
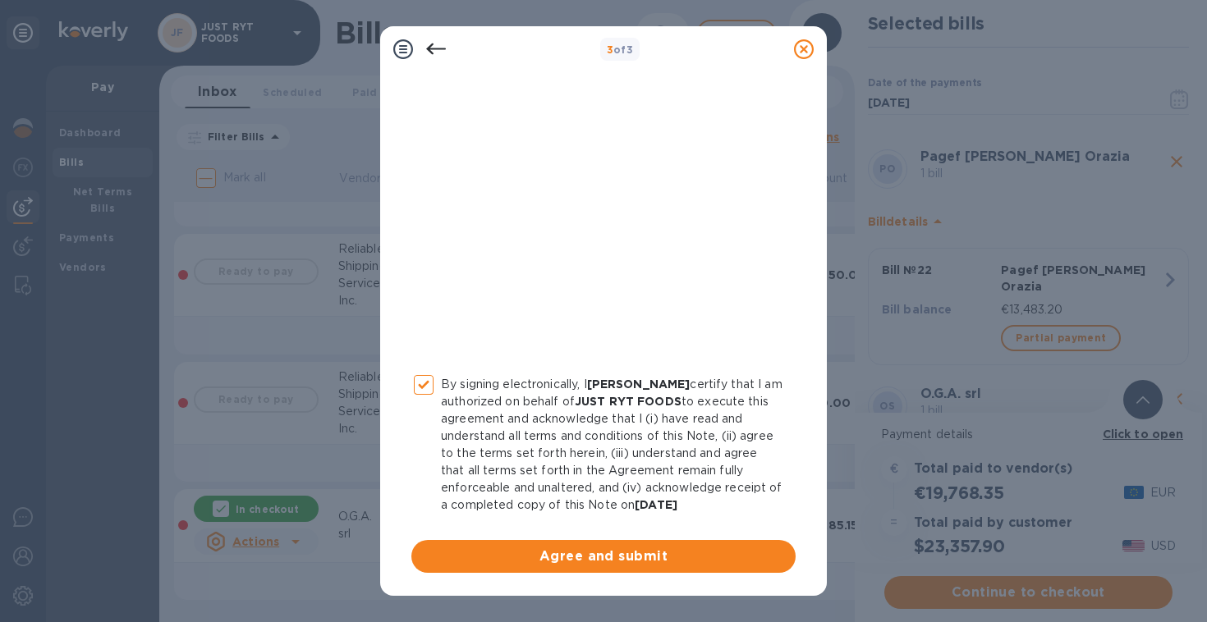
click at [589, 539] on div "By signing electronically, I Justin Comparetto certify that I am authorized on …" at bounding box center [603, 212] width 384 height 721
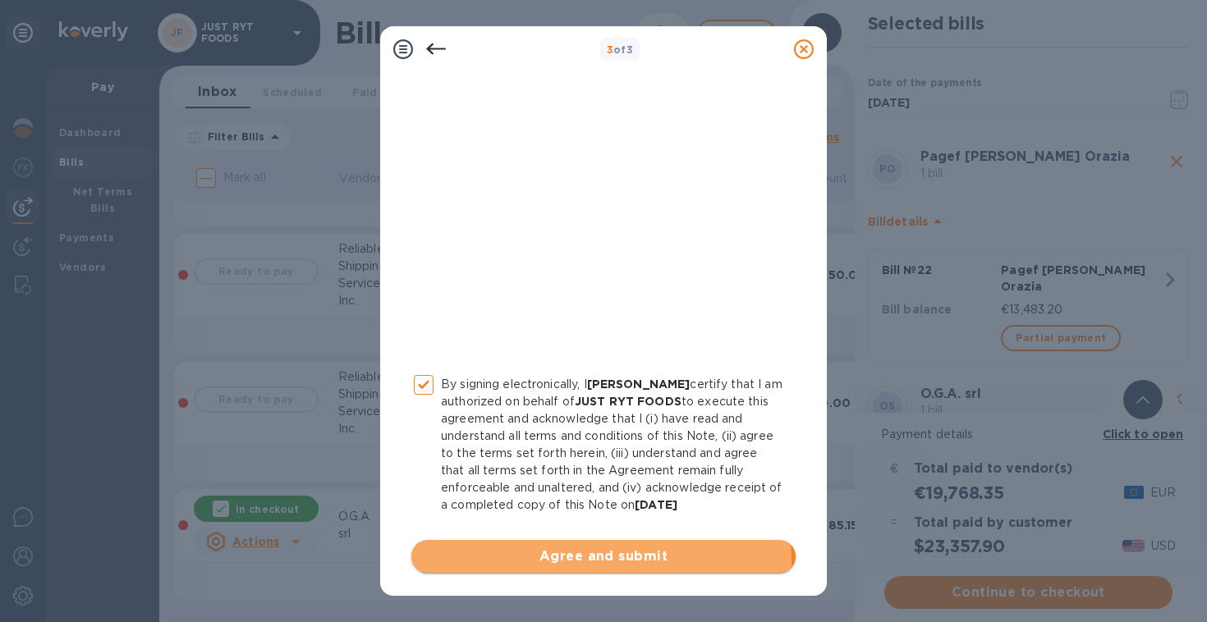
click at [593, 561] on span "Agree and submit" at bounding box center [603, 557] width 358 height 20
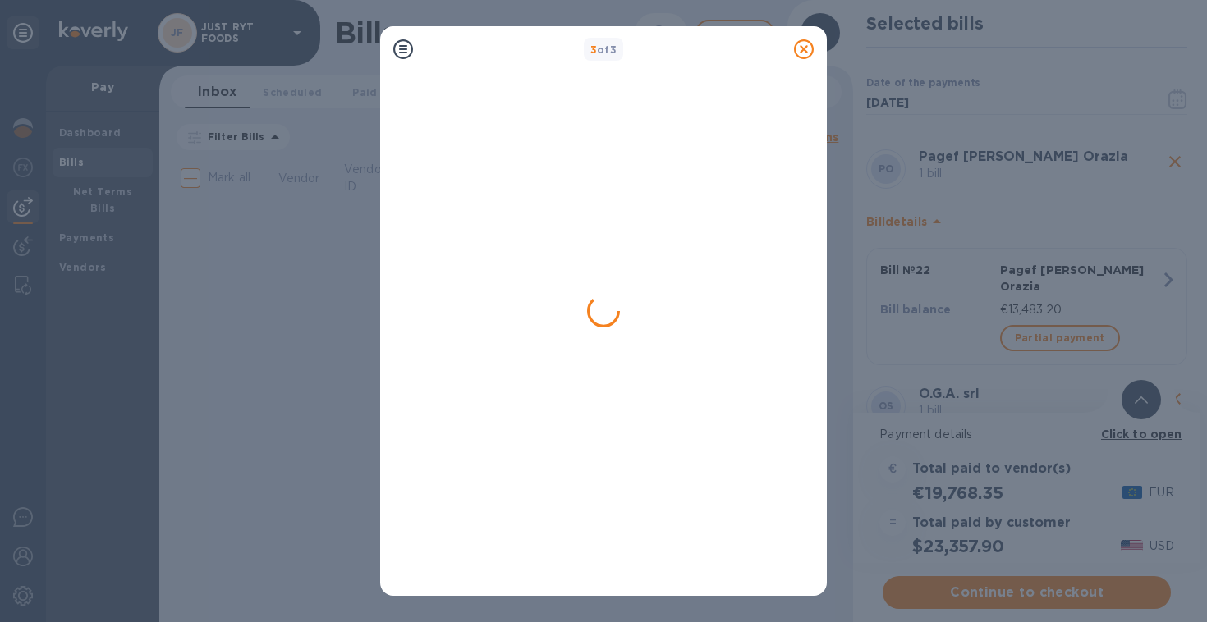
scroll to position [0, 0]
